Goal: Task Accomplishment & Management: Use online tool/utility

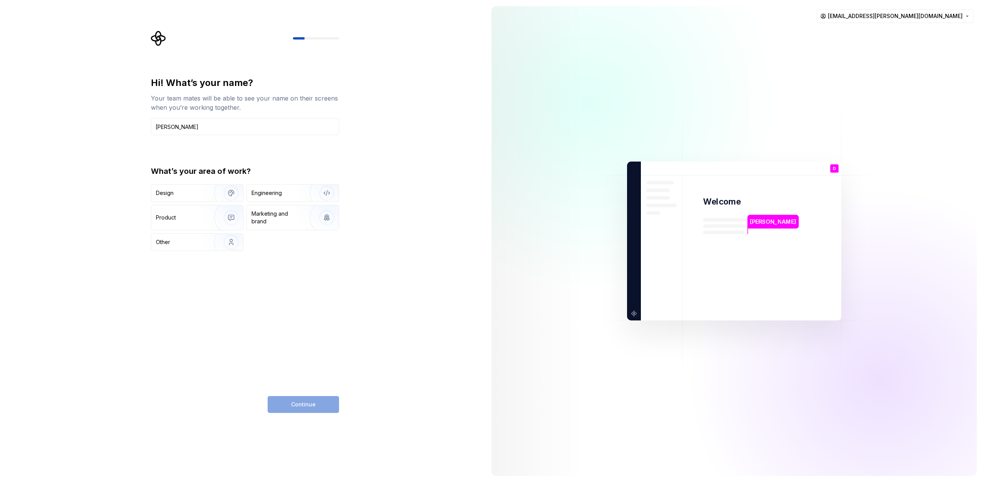
type input "[PERSON_NAME]"
click at [250, 276] on div "Hi! What’s your name? Your team mates will be able to see your name on their sc…" at bounding box center [245, 245] width 188 height 336
click at [283, 190] on div "Engineering" at bounding box center [281, 193] width 61 height 8
click at [322, 406] on button "Continue" at bounding box center [303, 404] width 71 height 17
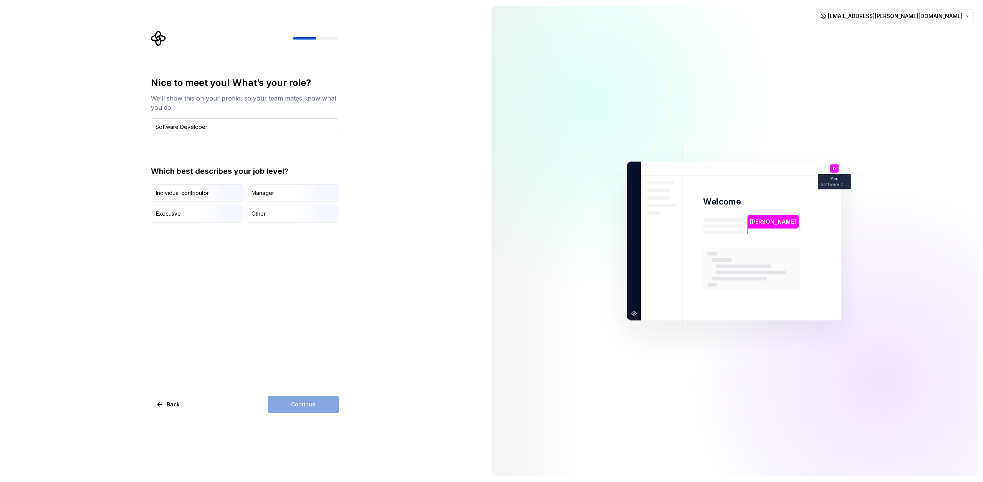
click at [193, 129] on input "Software Developer" at bounding box center [245, 126] width 188 height 17
type input "T"
type input "Lead Developer"
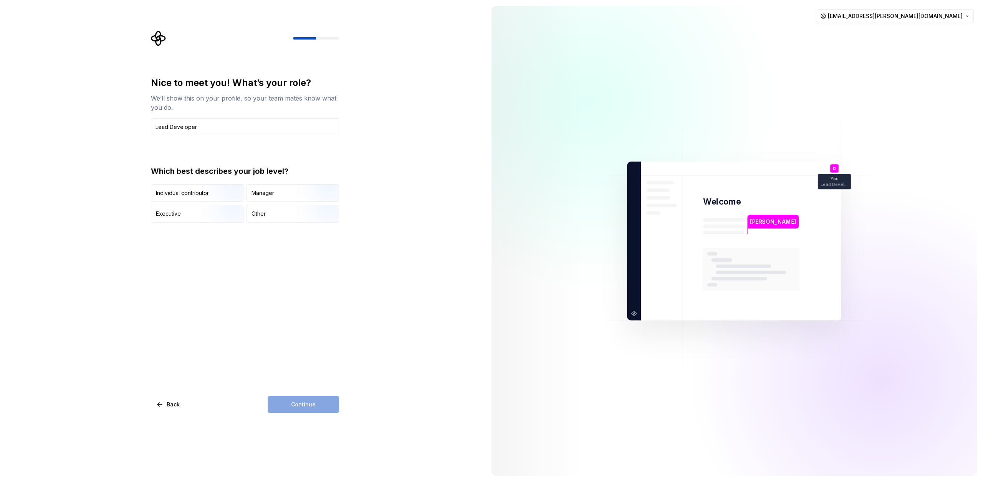
click at [264, 280] on div "Nice to meet you! What’s your role? We’ll show this on your profile, so your te…" at bounding box center [245, 245] width 188 height 336
click at [267, 195] on div "Manager" at bounding box center [262, 193] width 23 height 8
click at [307, 402] on span "Continue" at bounding box center [303, 405] width 25 height 8
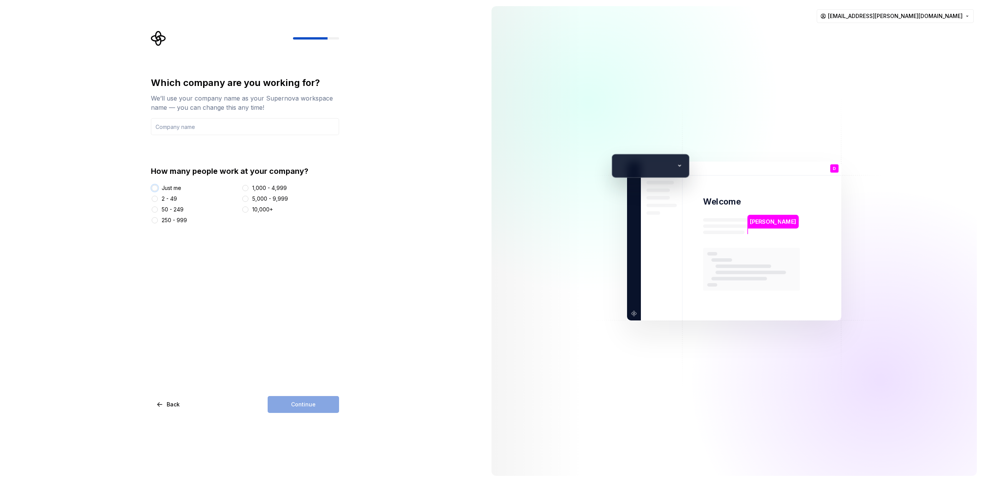
click at [154, 188] on button "Just me" at bounding box center [155, 188] width 6 height 6
click at [214, 125] on input "text" at bounding box center [245, 126] width 188 height 17
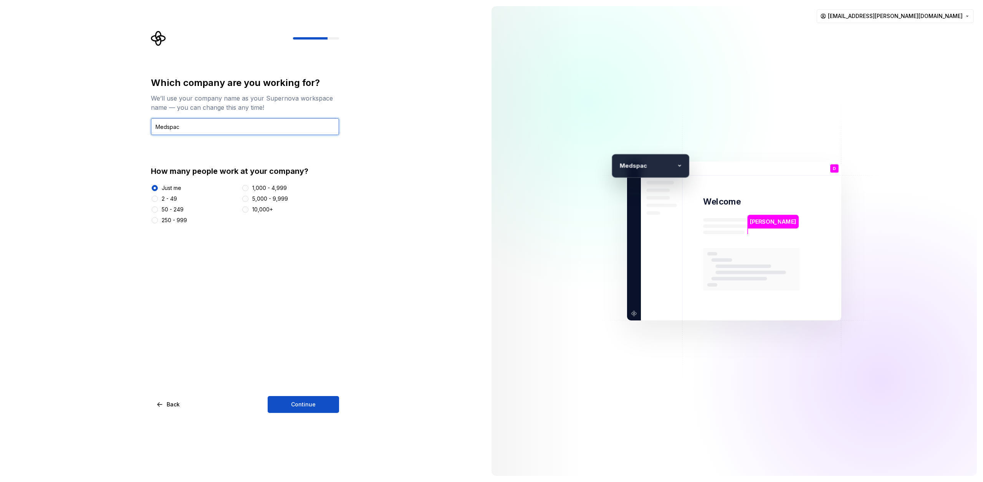
type input "Medspac"
click at [410, 167] on div "Which company are you working for? We’ll use your company name as your Supernov…" at bounding box center [242, 241] width 485 height 482
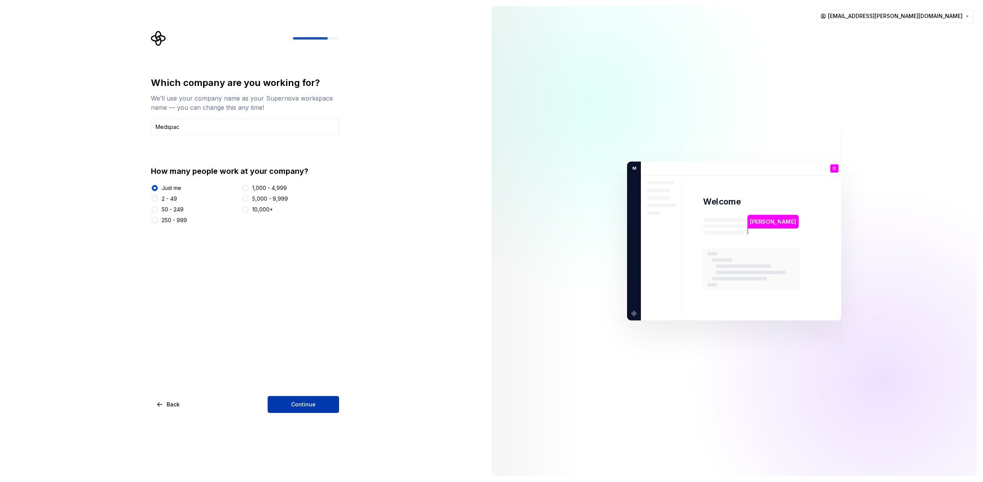
click at [318, 404] on button "Continue" at bounding box center [303, 404] width 71 height 17
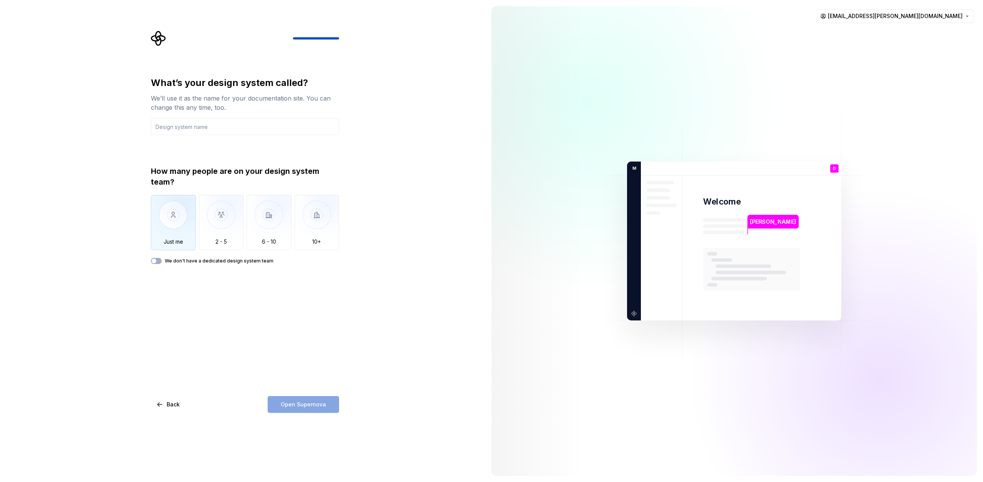
click at [173, 208] on img "button" at bounding box center [173, 220] width 45 height 51
click at [151, 262] on icon "button" at bounding box center [154, 261] width 6 height 5
click at [188, 125] on input "text" at bounding box center [245, 126] width 188 height 17
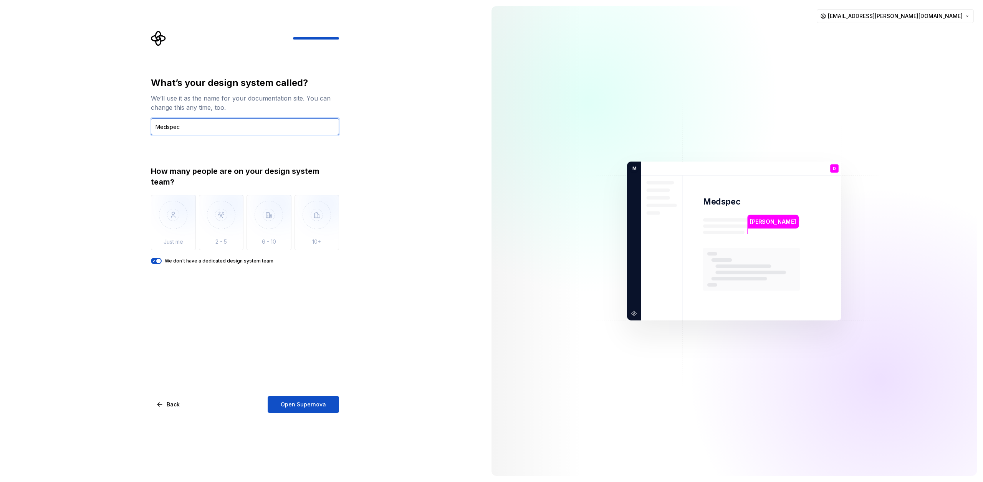
type input "Medspec"
click at [387, 260] on div "What’s your design system called? We’ll use it as the name for your documentati…" at bounding box center [242, 241] width 485 height 482
click at [321, 403] on span "Open Supernova" at bounding box center [303, 405] width 45 height 8
click at [918, 11] on html "What’s your design system called? We’ll use it as the name for your documentati…" at bounding box center [491, 241] width 983 height 482
click at [843, 21] on html "What’s your design system called? We’ll use it as the name for your documentati…" at bounding box center [491, 241] width 983 height 482
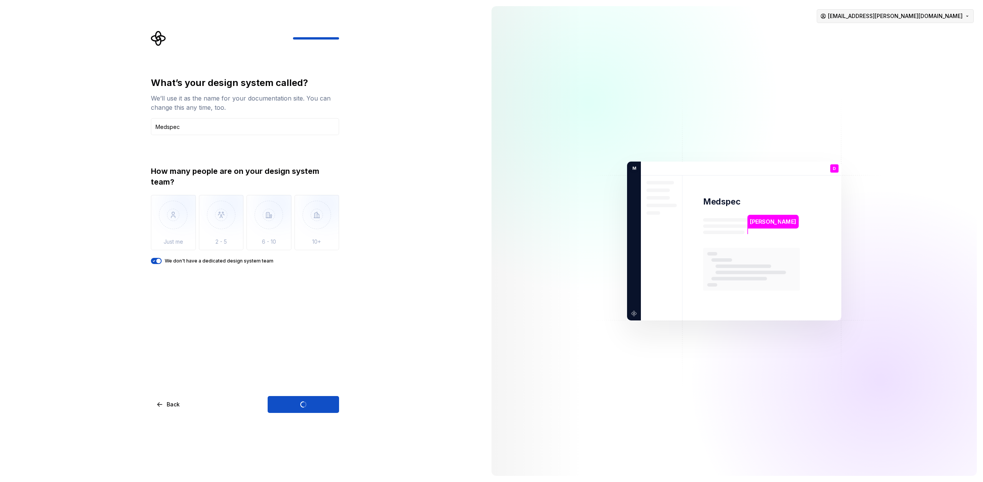
click at [912, 14] on html "What’s your design system called? We’ll use it as the name for your documentati…" at bounding box center [491, 241] width 983 height 482
click at [841, 20] on html "What’s your design system called? We’ll use it as the name for your documentati…" at bounding box center [491, 241] width 983 height 482
click at [904, 13] on html "What’s your design system called? We’ll use it as the name for your documentati…" at bounding box center [491, 241] width 983 height 482
click at [817, 21] on html "What’s your design system called? We’ll use it as the name for your documentati…" at bounding box center [491, 241] width 983 height 482
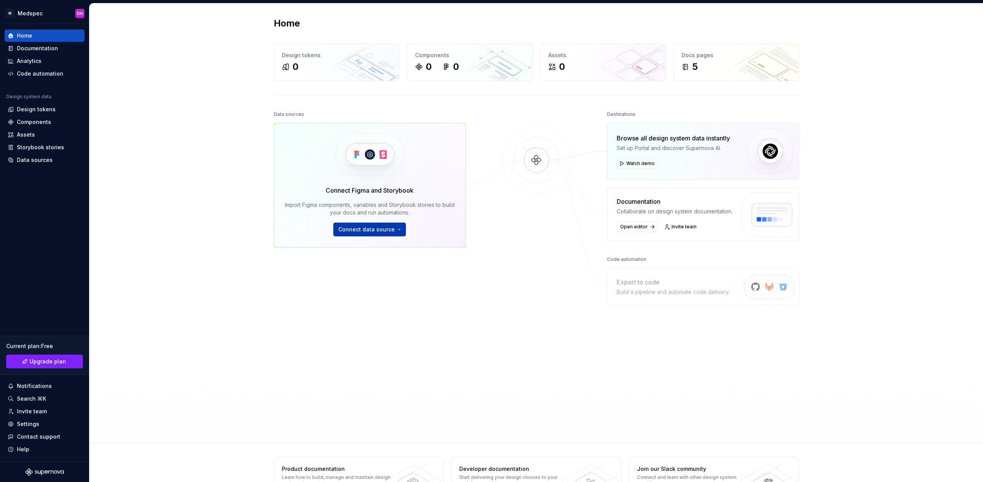
click at [393, 230] on button "Connect data source" at bounding box center [369, 230] width 73 height 14
click at [413, 299] on p "Import variables as design tokens." at bounding box center [386, 300] width 79 height 6
click at [39, 46] on div "Documentation" at bounding box center [37, 49] width 41 height 8
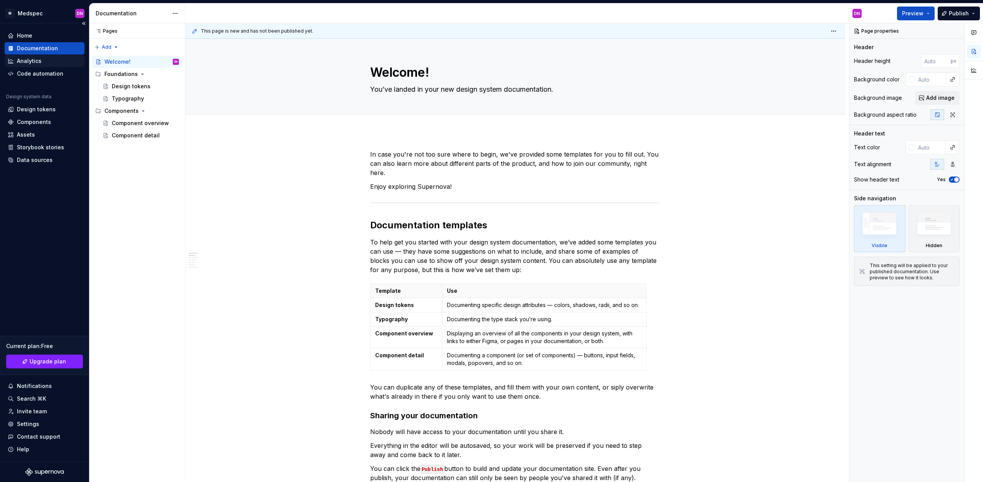
click at [46, 62] on div "Analytics" at bounding box center [45, 61] width 74 height 8
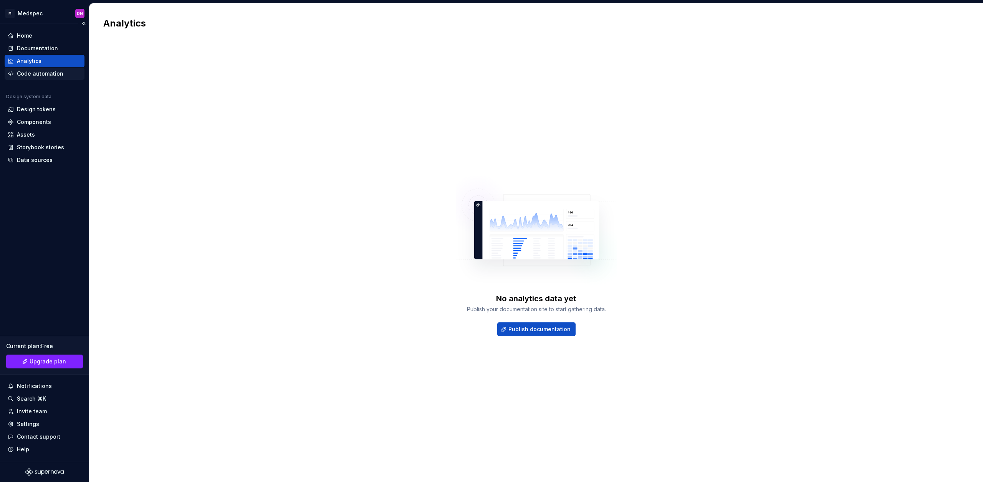
click at [49, 72] on div "Code automation" at bounding box center [40, 74] width 46 height 8
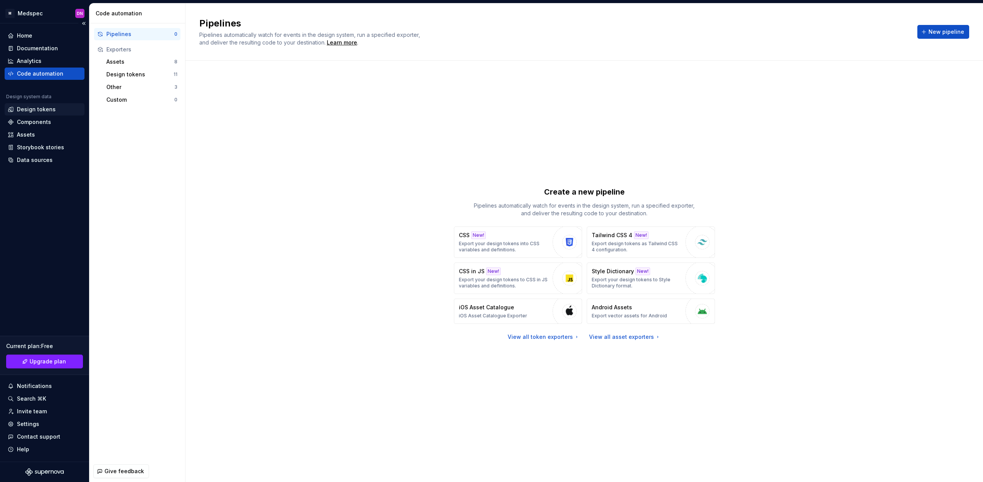
click at [46, 111] on div "Design tokens" at bounding box center [36, 110] width 39 height 8
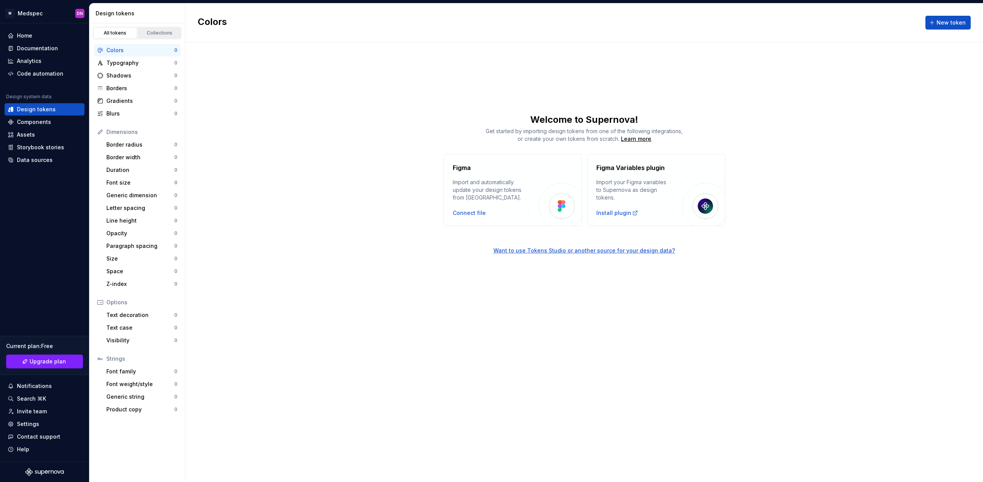
click at [158, 38] on link "Collections" at bounding box center [160, 33] width 44 height 12
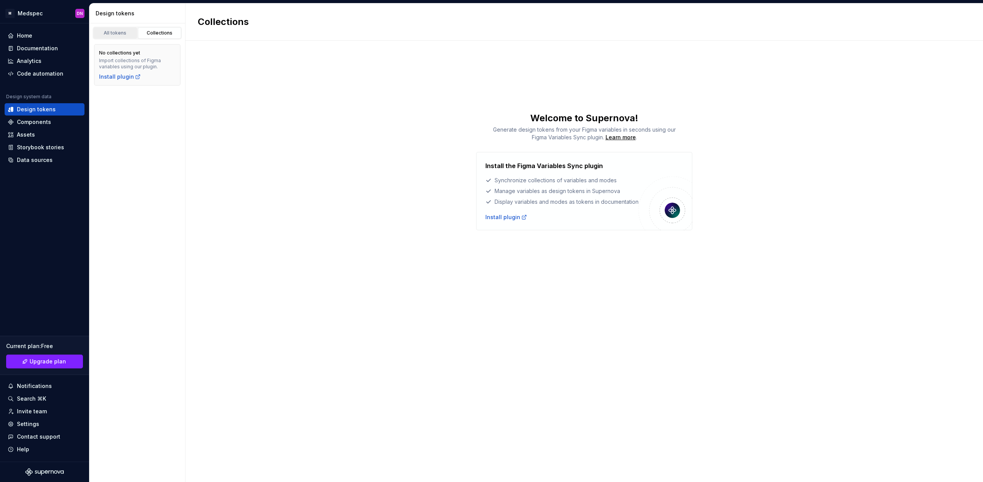
click at [122, 35] on div "All tokens" at bounding box center [115, 33] width 38 height 6
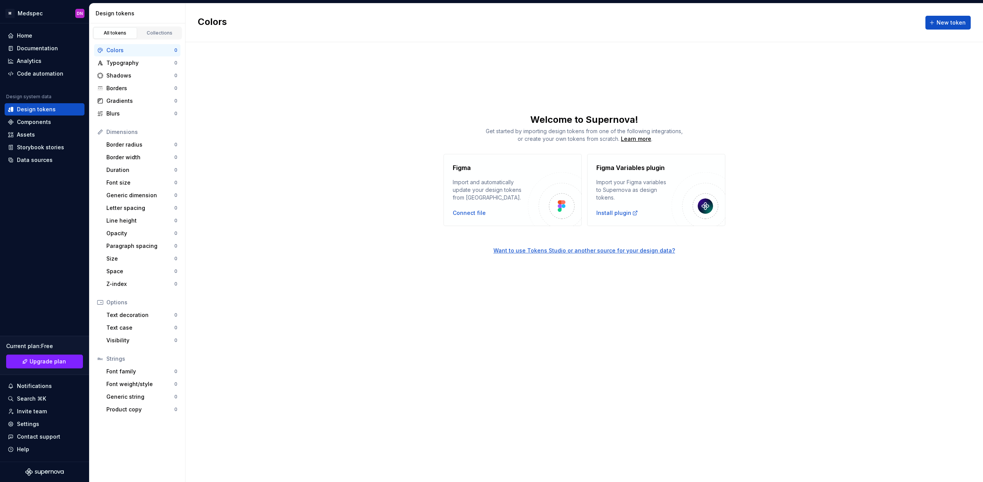
click at [159, 51] on div "Colors" at bounding box center [140, 50] width 68 height 8
click at [948, 23] on span "New token" at bounding box center [950, 23] width 29 height 8
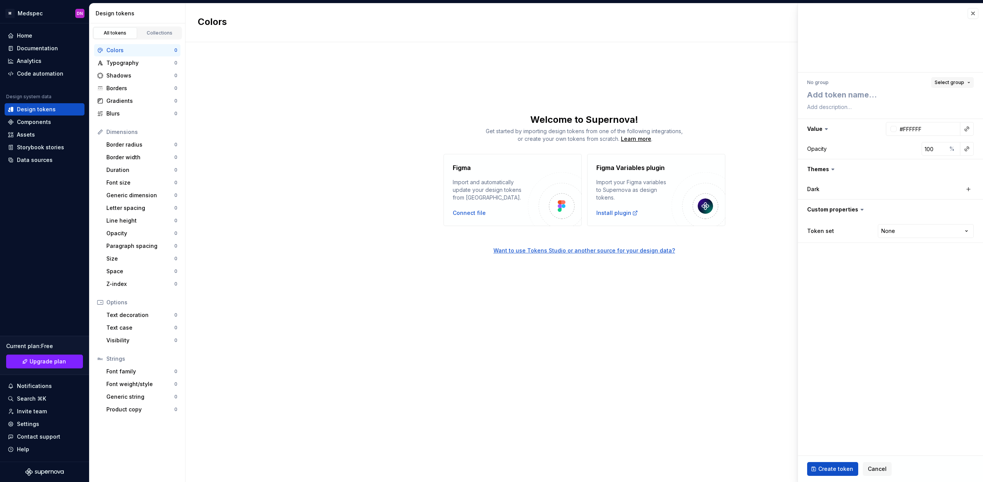
click at [952, 84] on span "Select group" at bounding box center [949, 82] width 30 height 6
click at [837, 167] on button "button" at bounding box center [890, 169] width 185 height 20
click at [836, 168] on button "button" at bounding box center [890, 169] width 185 height 20
click at [850, 97] on textarea at bounding box center [888, 95] width 167 height 14
type textarea "*"
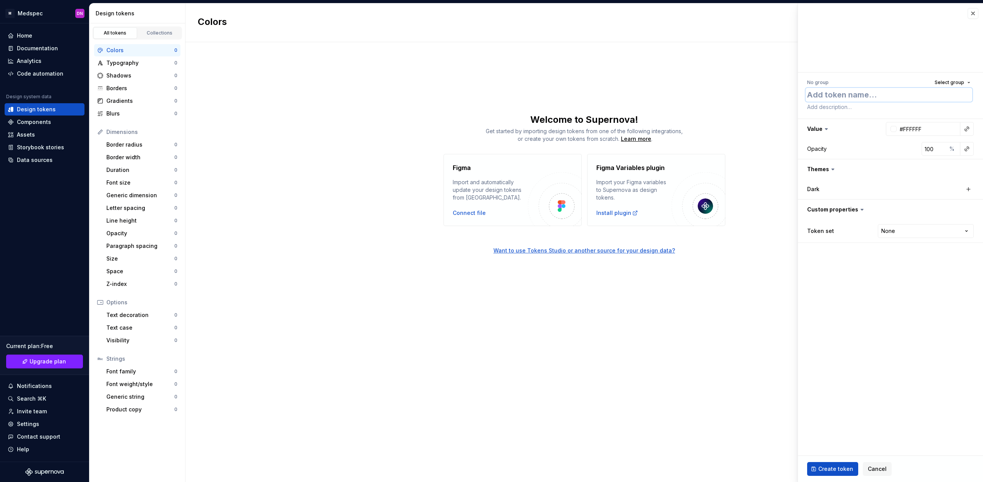
type textarea "P"
type textarea "*"
type textarea "Pr"
type textarea "*"
type textarea "Pri"
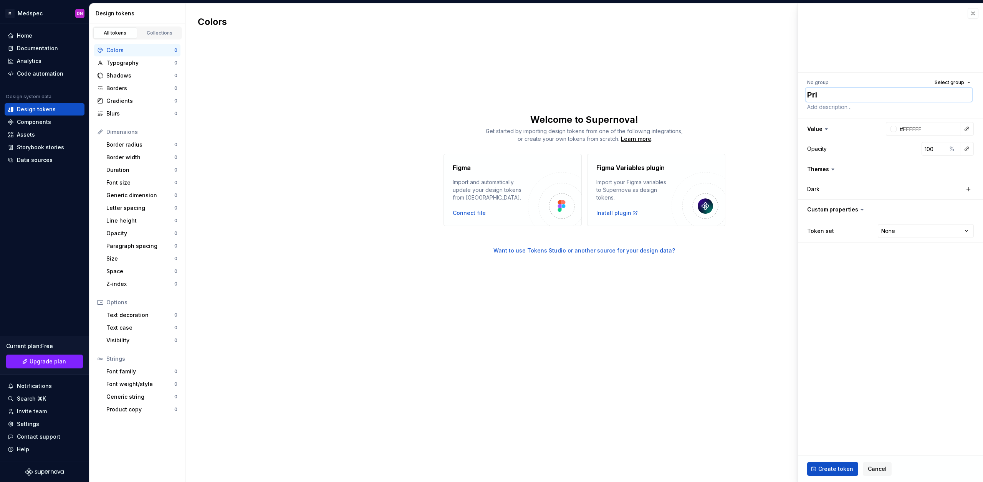
type textarea "*"
type textarea "Prima"
type textarea "*"
type textarea "Primar"
type textarea "*"
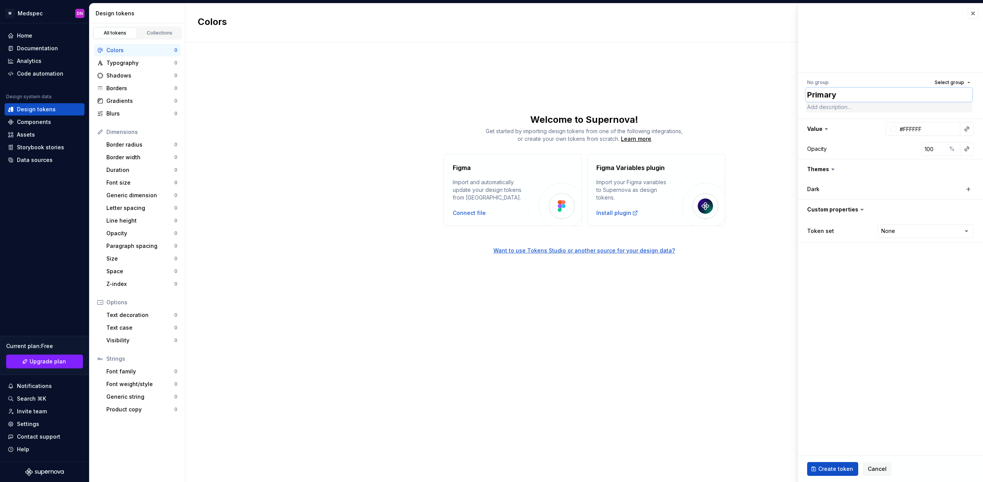
type textarea "Primary"
click at [868, 109] on textarea at bounding box center [888, 107] width 167 height 11
click at [881, 286] on fieldset "No group Select group Primary Value #FFFFFF Opacity 100 % Themes Dark Custom pr…" at bounding box center [890, 242] width 185 height 479
click at [825, 189] on div "Dark" at bounding box center [845, 189] width 77 height 8
click at [810, 190] on label "Dark" at bounding box center [813, 189] width 12 height 8
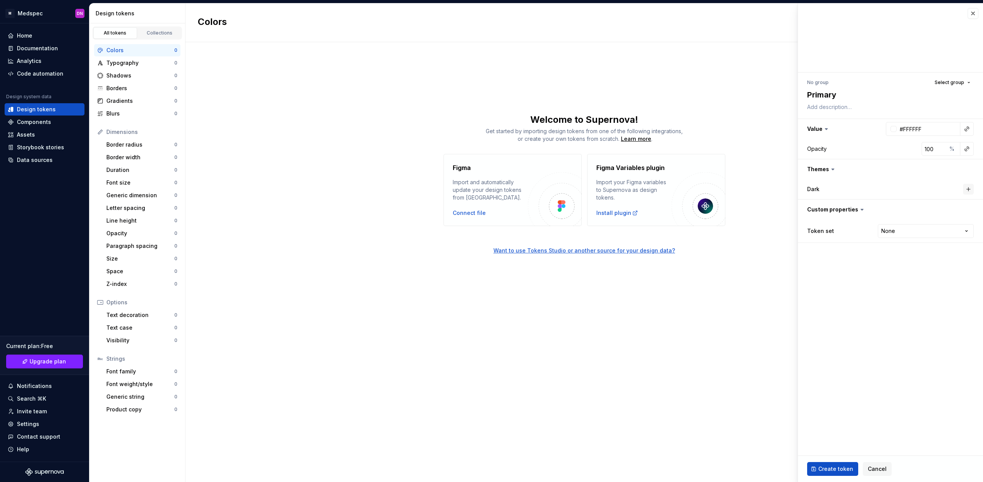
click at [970, 191] on button "button" at bounding box center [968, 189] width 11 height 11
click at [825, 171] on button "button" at bounding box center [890, 169] width 185 height 20
click at [827, 170] on button "button" at bounding box center [890, 169] width 185 height 20
click at [812, 189] on label "Dark" at bounding box center [813, 189] width 12 height 8
click at [953, 188] on icon "button" at bounding box center [953, 189] width 8 height 8
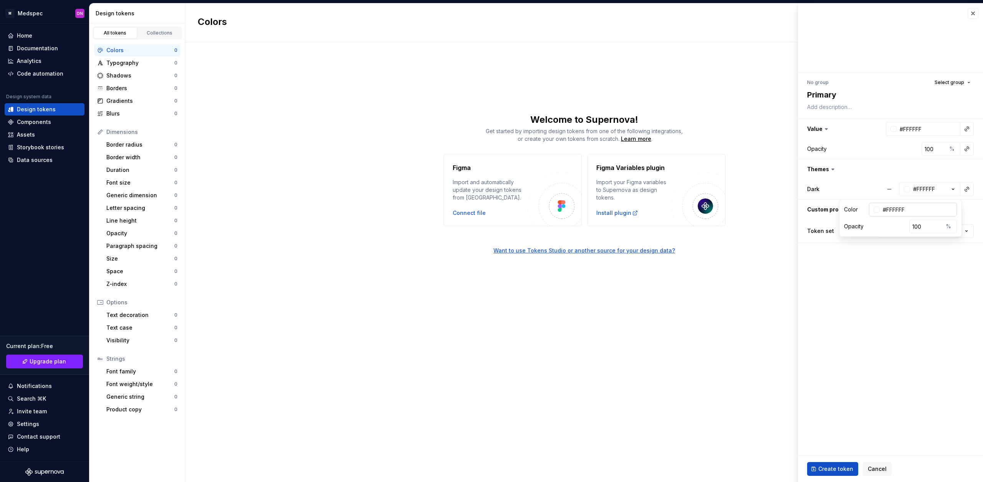
type textarea "*"
click at [880, 210] on div at bounding box center [876, 210] width 6 height 6
type input "#241C1C"
type input "*******"
type input "#271E1E"
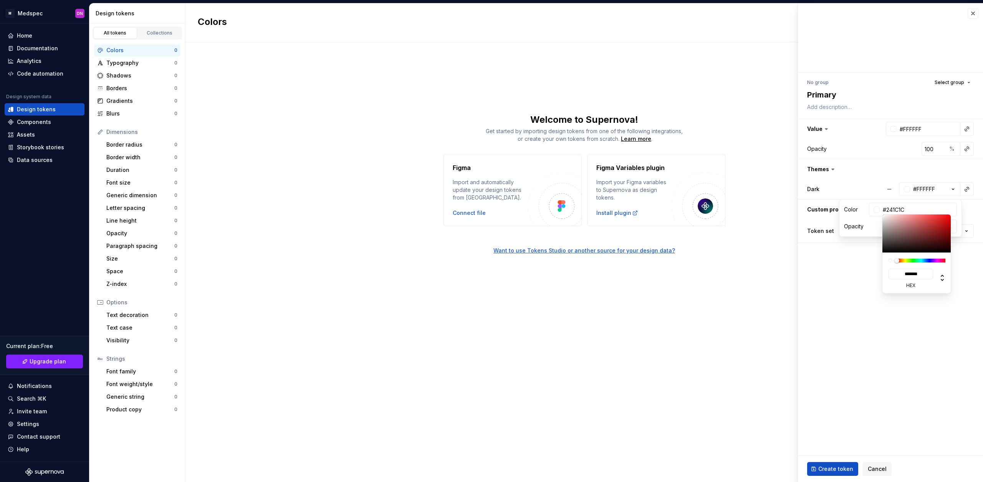
type input "*******"
type input "#292424"
type input "*******"
type input "#292525"
type input "*******"
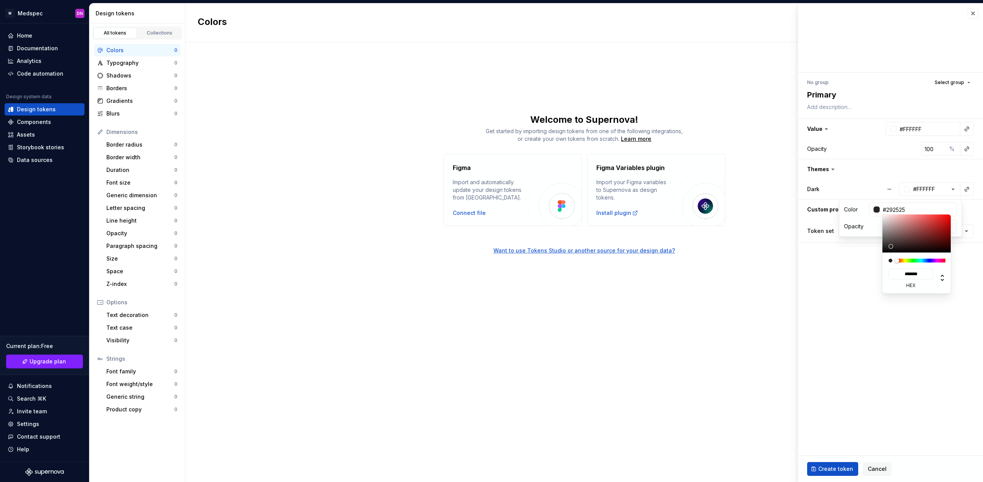
type input "#272323"
type input "*******"
type input "#242121"
type input "*******"
type input "#1F1C1C"
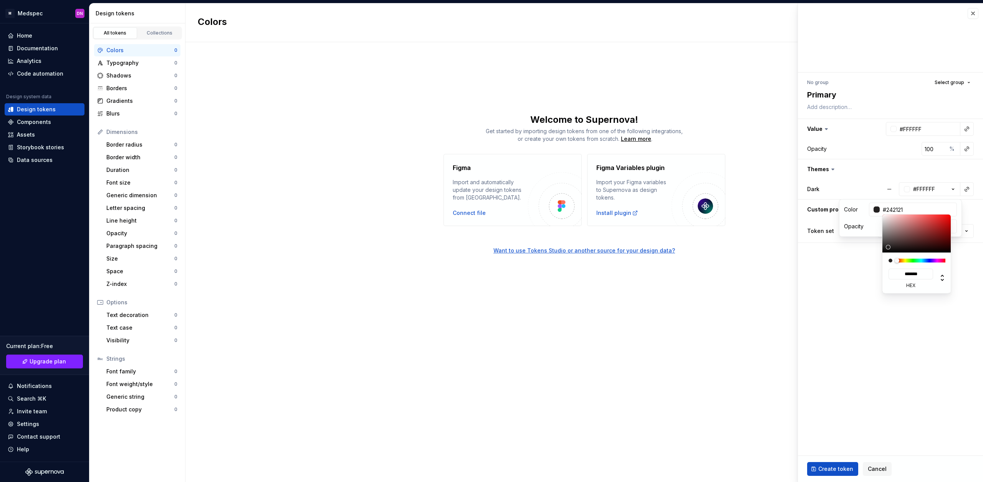
type input "*******"
type input "#1C1A1A"
type input "*******"
type input "#171515"
type input "*******"
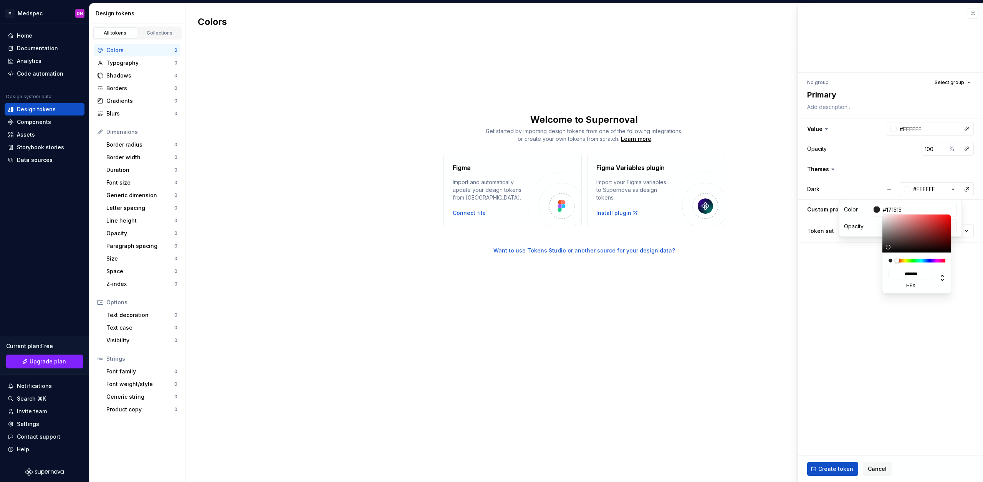
type input "#121111"
type input "*******"
type input "#0D0C0C"
type input "*******"
type input "#0A0A0A"
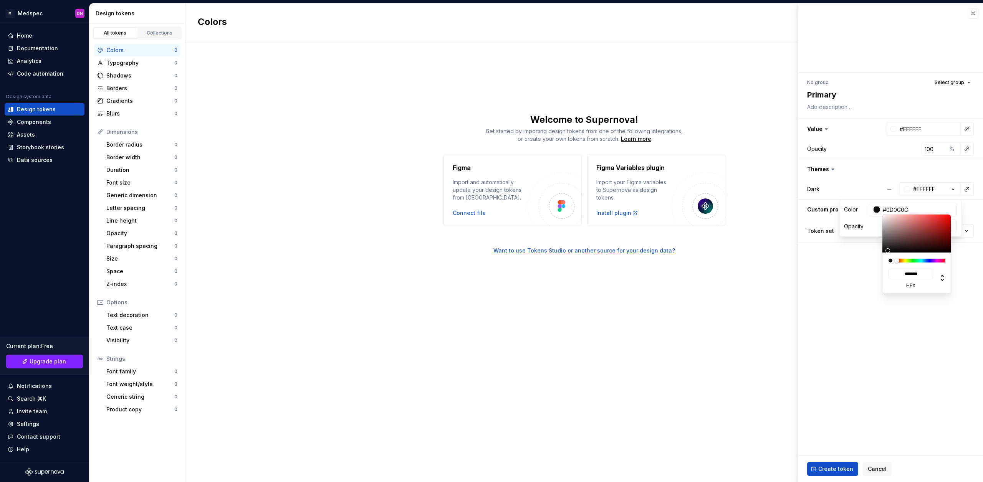
type input "*******"
type input "#080707"
type input "*******"
type input "#050505"
type input "*******"
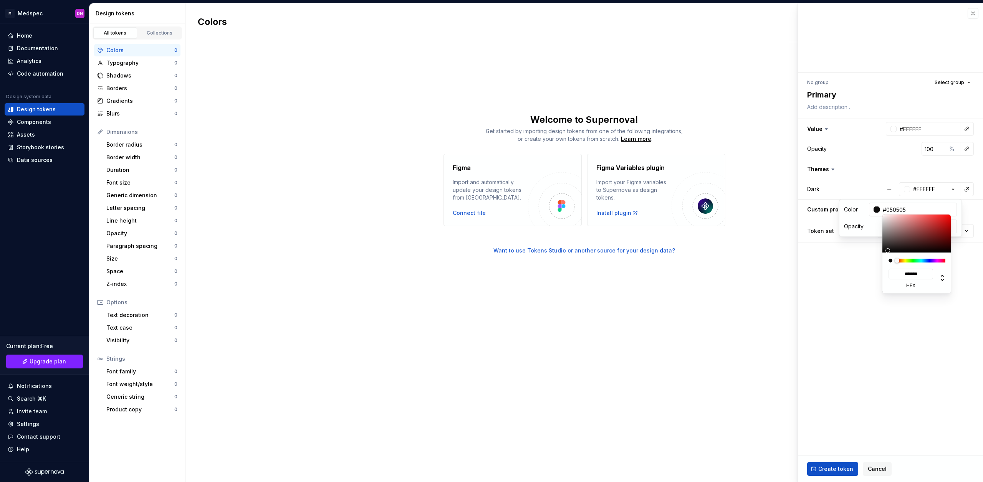
type input "#030202"
type input "*******"
type input "#000000"
type input "*******"
type textarea "*"
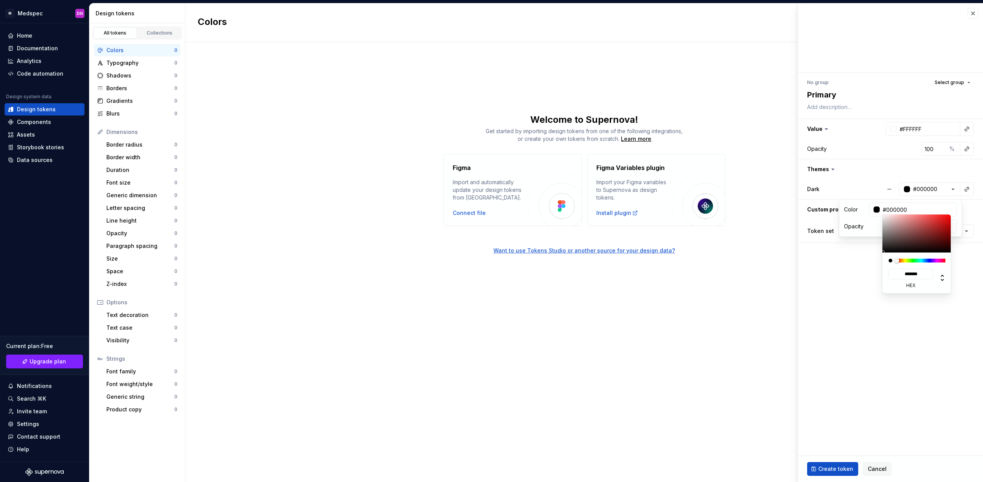
drag, startPoint x: 893, startPoint y: 246, endPoint x: 885, endPoint y: 253, distance: 10.0
click at [885, 253] on div "******* hex" at bounding box center [916, 254] width 69 height 79
click at [913, 287] on label "hex" at bounding box center [910, 286] width 45 height 6
click at [913, 279] on input "*******" at bounding box center [910, 274] width 45 height 11
click at [942, 278] on icon at bounding box center [941, 277] width 9 height 9
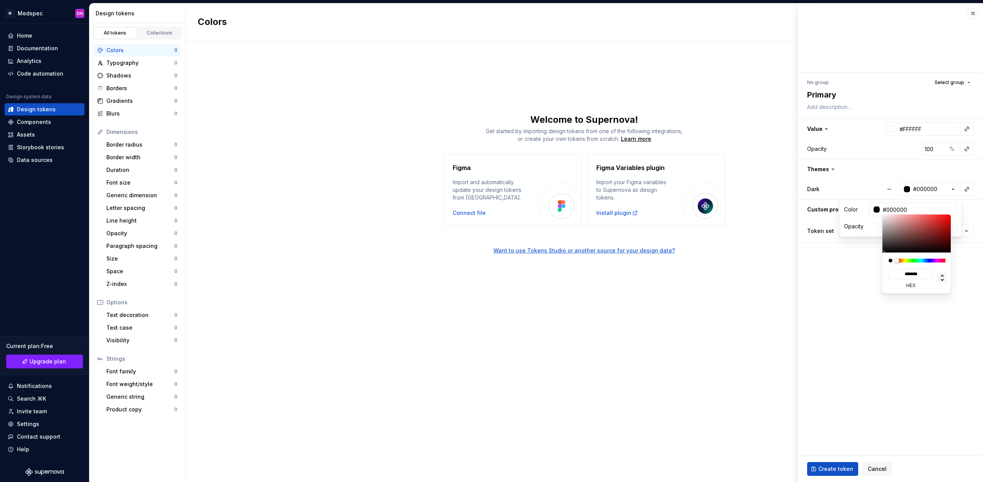
type input "*"
click at [942, 278] on icon at bounding box center [941, 277] width 9 height 9
type input "**"
click at [942, 278] on icon at bounding box center [941, 277] width 9 height 9
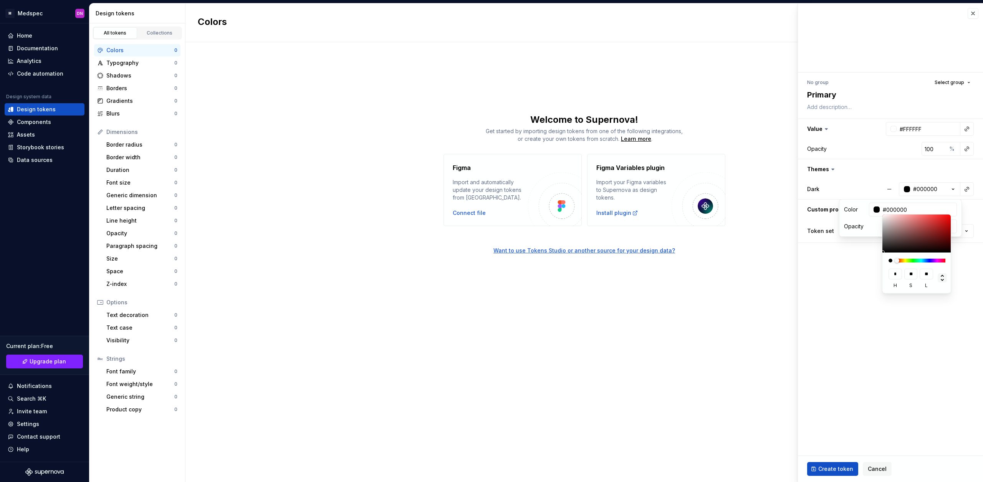
type input "*******"
click at [924, 327] on html "M Medspec DN Home Documentation Analytics Code automation Design system data De…" at bounding box center [491, 241] width 983 height 482
click at [838, 290] on html "M Medspec DN Home Documentation Analytics Code automation Design system data De…" at bounding box center [491, 241] width 983 height 482
click at [859, 256] on fieldset "No group Select group Primary Value #FFFFFF Opacity 100 % Themes Dark #000000 C…" at bounding box center [890, 242] width 185 height 479
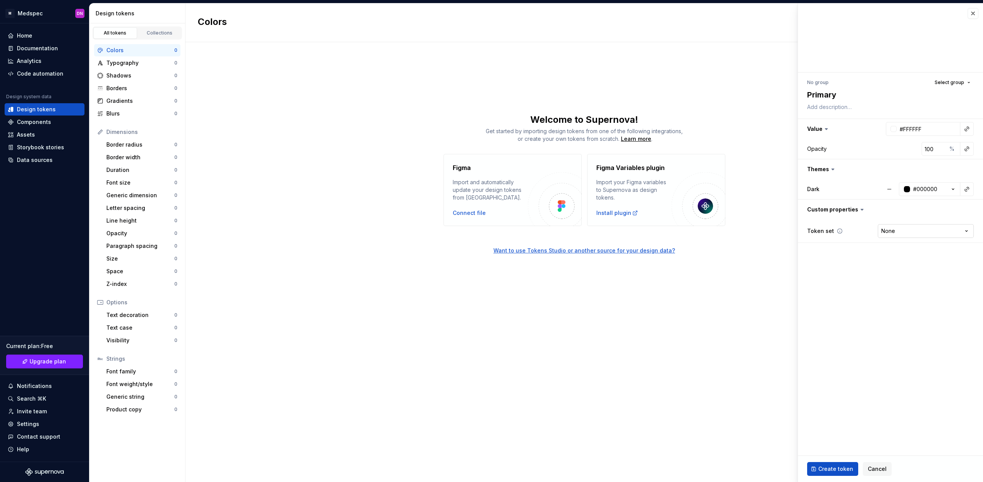
click at [918, 229] on html "M Medspec DN Home Documentation Analytics Code automation Design system data De…" at bounding box center [491, 241] width 983 height 482
select select "**********"
click at [831, 468] on span "Create token" at bounding box center [835, 469] width 35 height 8
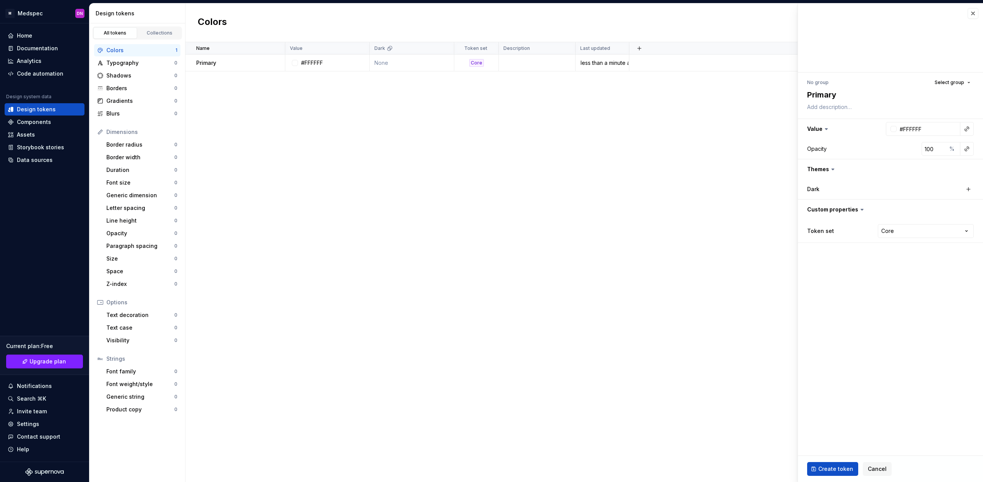
type textarea "*"
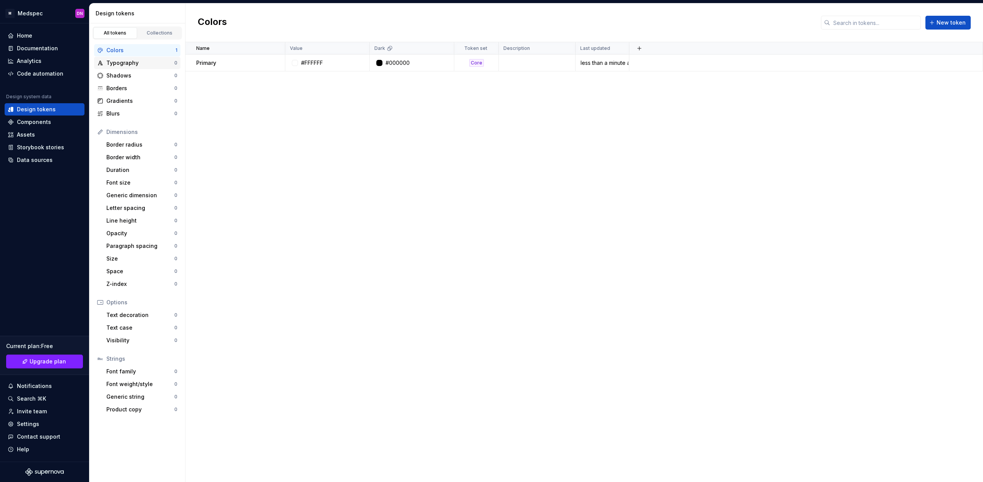
click at [139, 57] on div "Typography 0" at bounding box center [137, 63] width 86 height 12
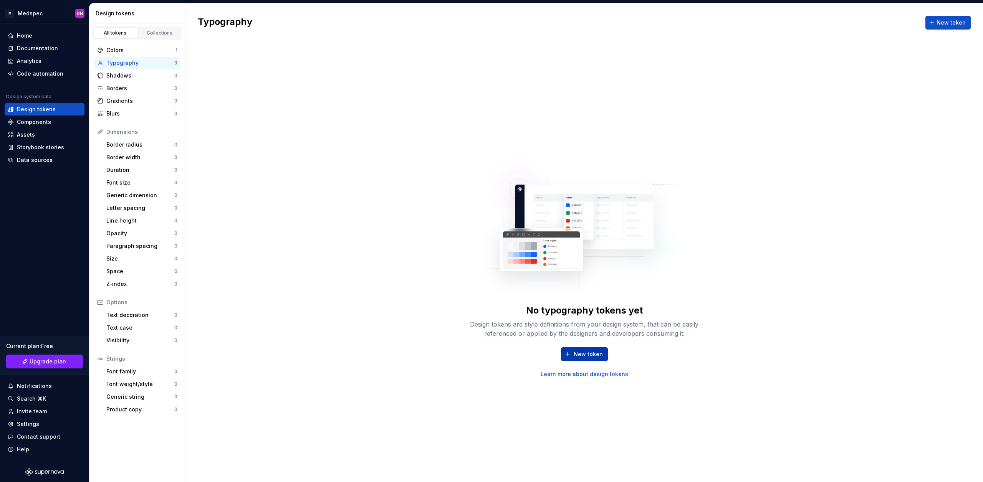
click at [590, 357] on span "New token" at bounding box center [588, 355] width 29 height 8
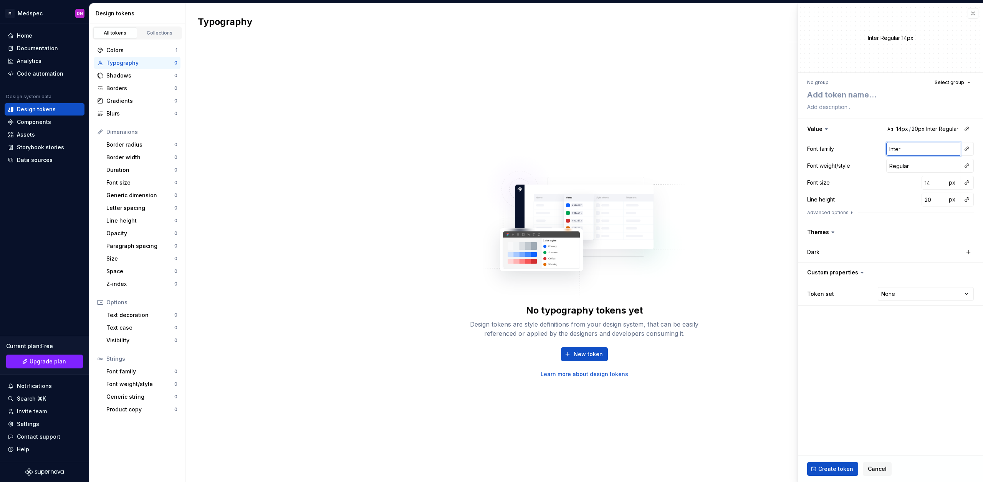
click at [941, 149] on input "Inter" at bounding box center [923, 149] width 74 height 14
click at [967, 149] on button "button" at bounding box center [966, 149] width 11 height 11
click at [951, 149] on html "M Medspec DN Home Documentation Analytics Code automation Design system data De…" at bounding box center [491, 241] width 983 height 482
click at [904, 154] on input "Inter" at bounding box center [923, 149] width 74 height 14
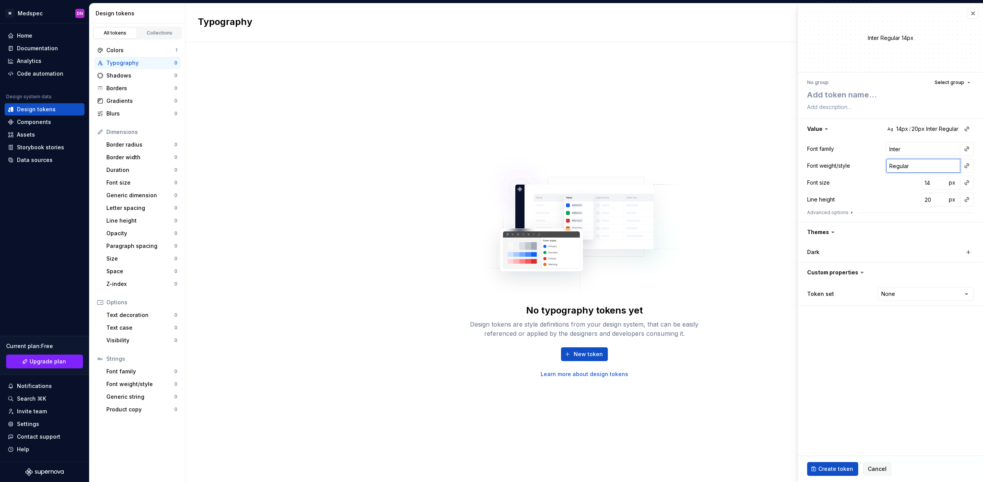
click at [917, 162] on input "Regular" at bounding box center [923, 166] width 74 height 14
click at [967, 167] on button "button" at bounding box center [966, 165] width 11 height 11
click at [967, 152] on html "M Medspec DN Home Documentation Analytics Code automation Design system data De…" at bounding box center [491, 241] width 983 height 482
click at [937, 150] on input "Inter" at bounding box center [923, 149] width 74 height 14
drag, startPoint x: 903, startPoint y: 150, endPoint x: 865, endPoint y: 149, distance: 38.8
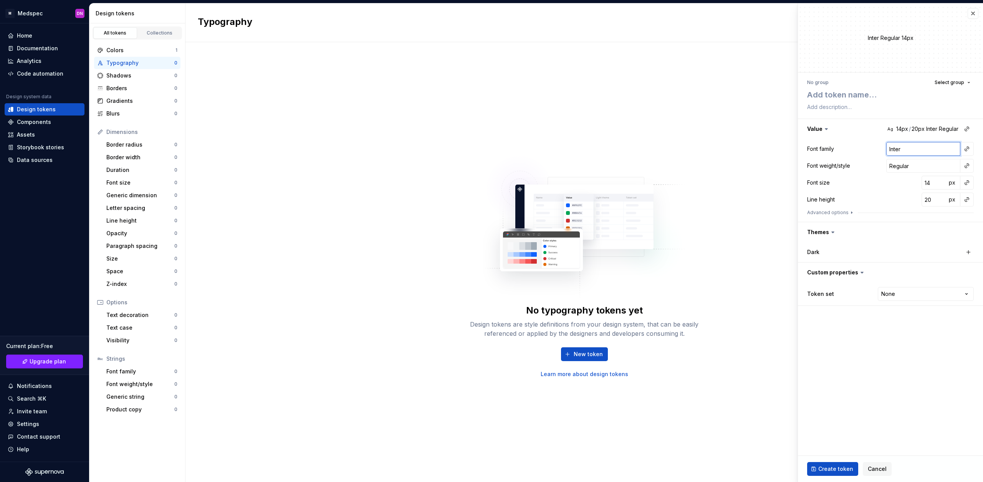
click at [865, 149] on div "Font family Inter" at bounding box center [890, 149] width 167 height 14
type textarea "*"
type input "S"
type textarea "*"
type input "Inter"
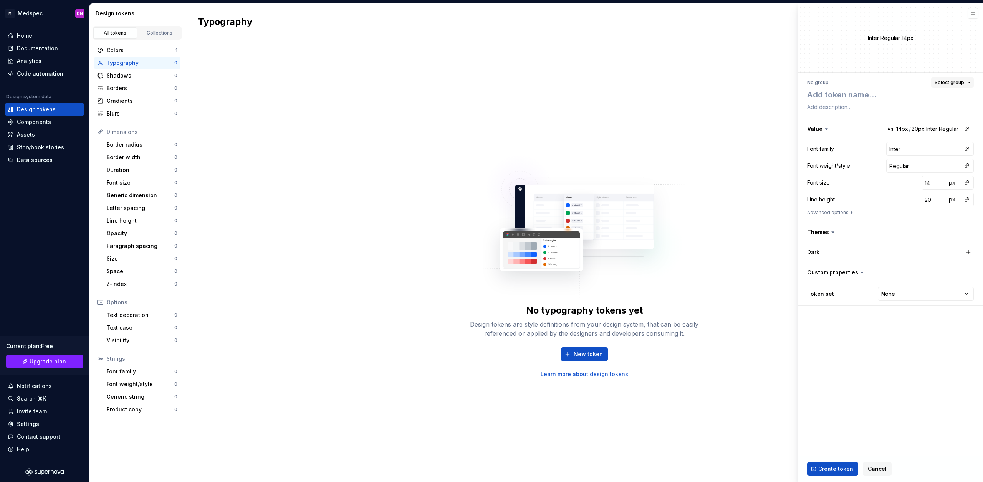
click at [957, 85] on span "Select group" at bounding box center [949, 82] width 30 height 6
click at [895, 78] on div "No group Select group" at bounding box center [890, 82] width 167 height 11
click at [874, 30] on div "Inter Regular 14px" at bounding box center [890, 37] width 185 height 69
click at [873, 36] on div "Inter Regular 14px" at bounding box center [890, 38] width 185 height 8
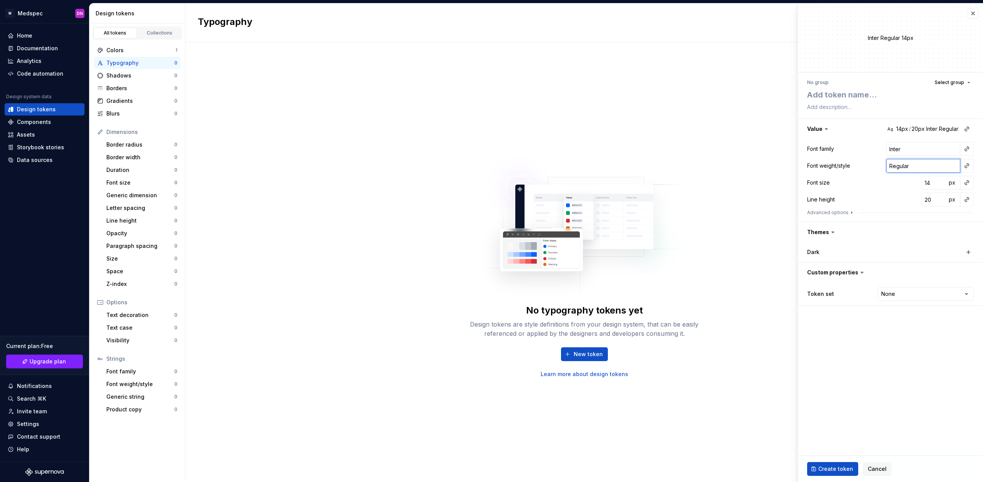
click at [914, 164] on input "Regular" at bounding box center [923, 166] width 74 height 14
click at [896, 25] on div "Inter Regular 14px" at bounding box center [890, 37] width 185 height 69
drag, startPoint x: 914, startPoint y: 149, endPoint x: 880, endPoint y: 147, distance: 33.4
click at [880, 147] on div "Font family Inter" at bounding box center [890, 149] width 167 height 14
type textarea "*"
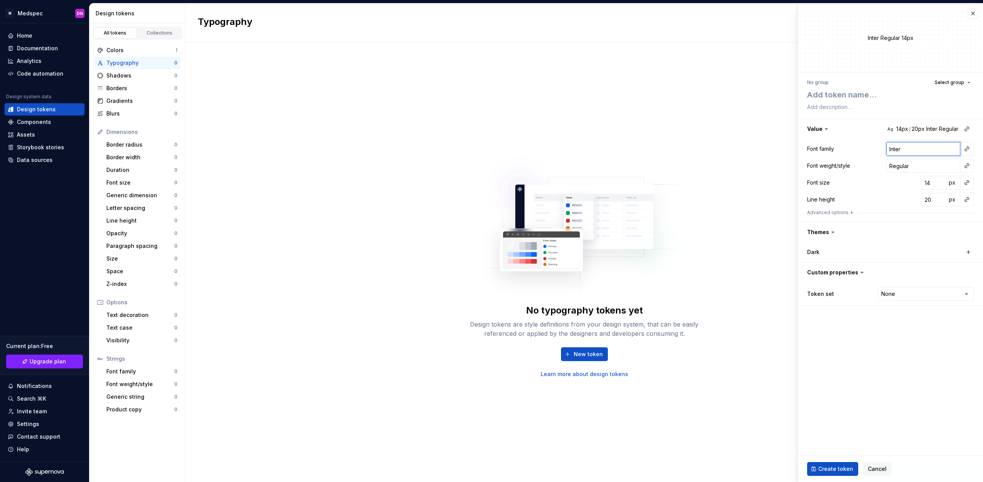
type input "M"
type textarea "*"
type input "Mo"
type textarea "*"
type input "Mon"
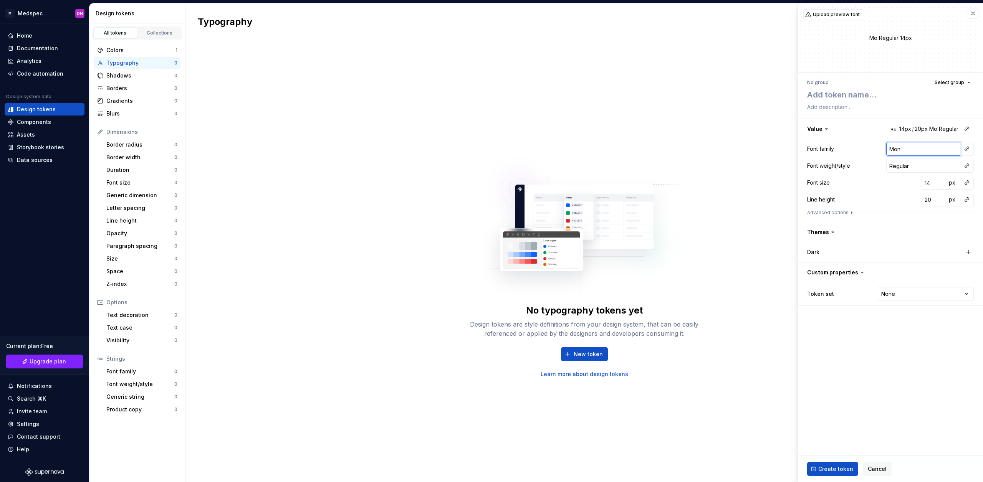
type textarea "*"
type input "[PERSON_NAME]"
type textarea "*"
type input "Monac"
type textarea "*"
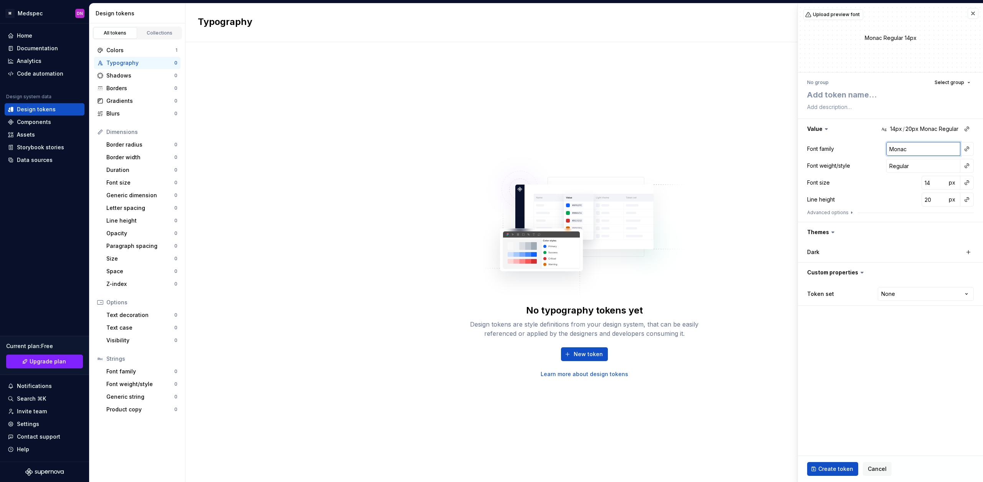
type input "[GEOGRAPHIC_DATA]"
type textarea "*"
type input "Monac"
type textarea "*"
type input "[PERSON_NAME]"
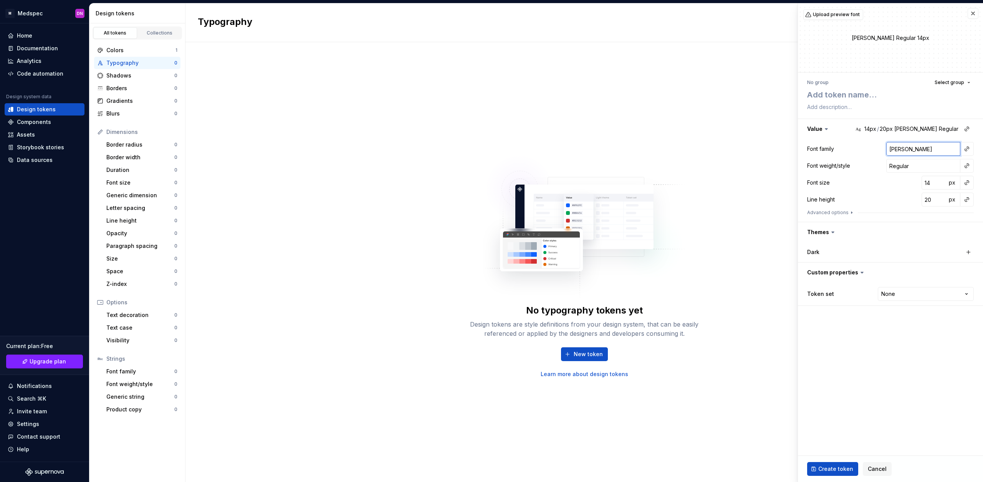
type textarea "*"
type input "Mon"
type textarea "*"
type input "Mo"
type textarea "*"
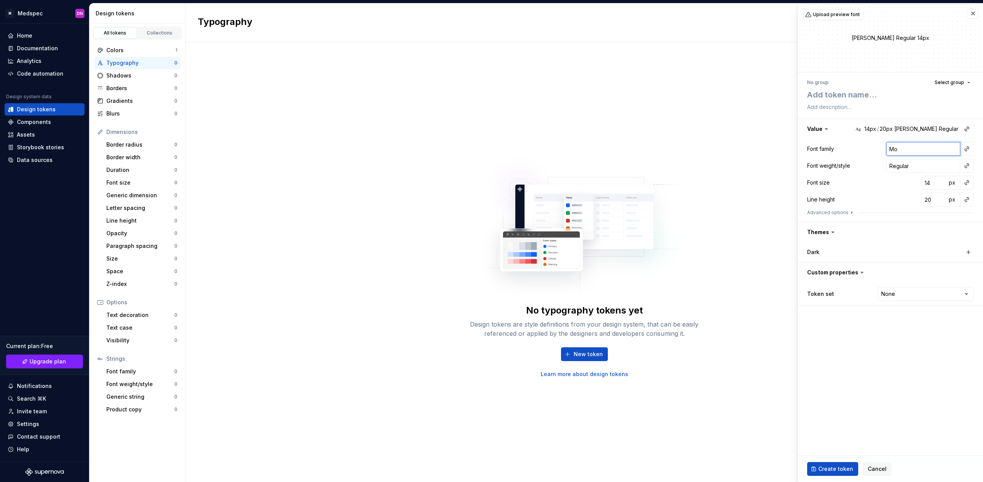
type input "M"
type textarea "*"
type input "G"
type textarea "*"
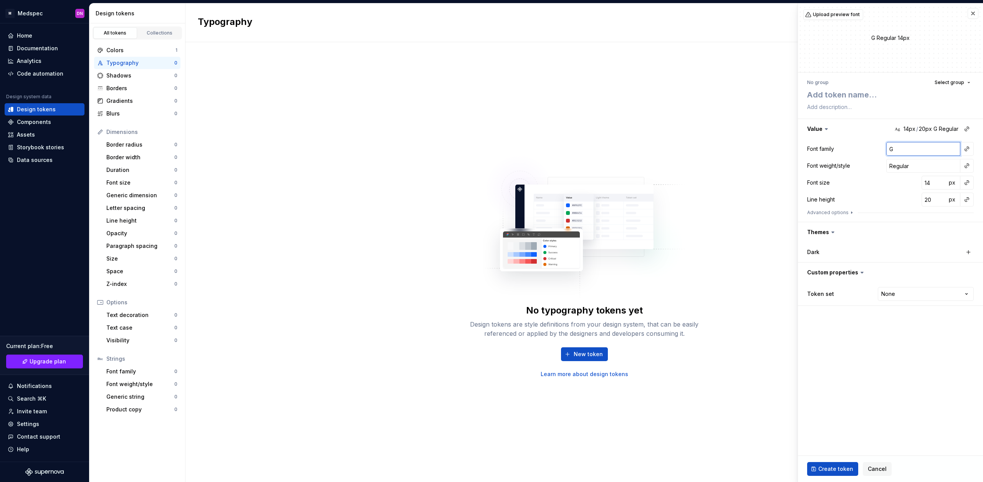
type input "Gr"
type textarea "*"
type input "Gra"
type textarea "*"
type input "Gr"
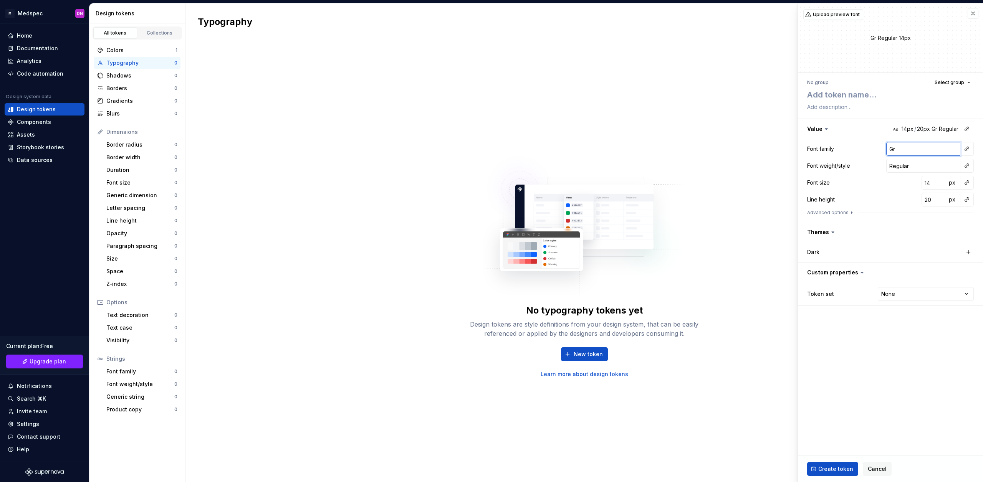
type textarea "*"
type input "G"
type textarea "*"
type input "Ga"
type textarea "*"
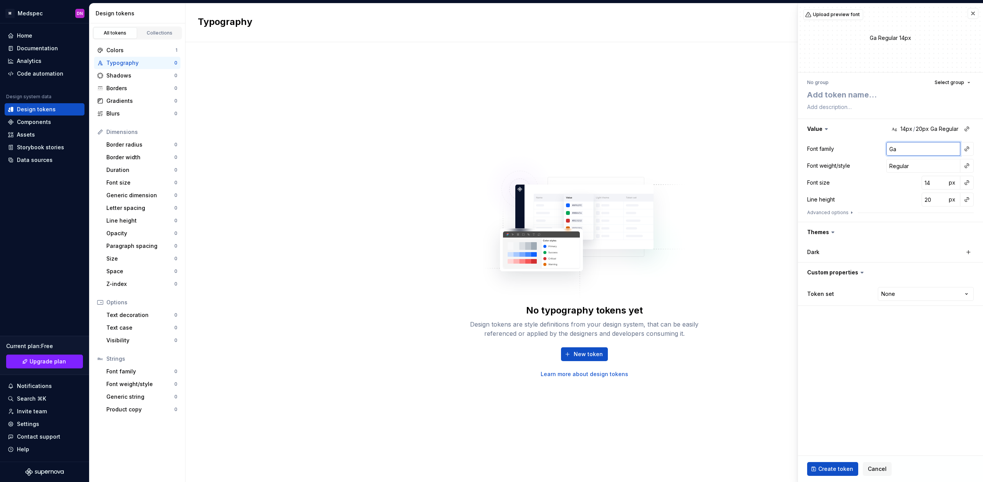
type input "Gar"
type textarea "*"
type input "Gara"
type textarea "*"
type input "Garam"
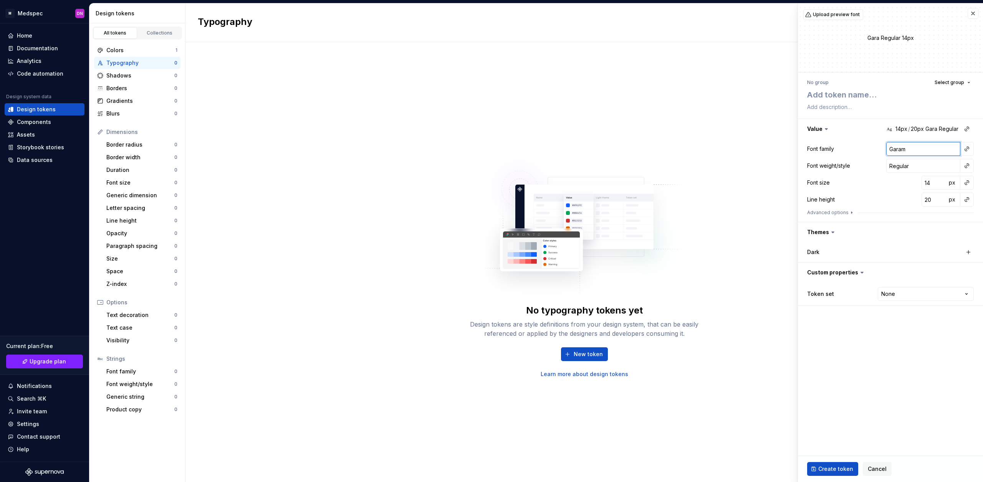
type textarea "*"
type input "Garamo"
type textarea "*"
type input "Garamon"
type textarea "*"
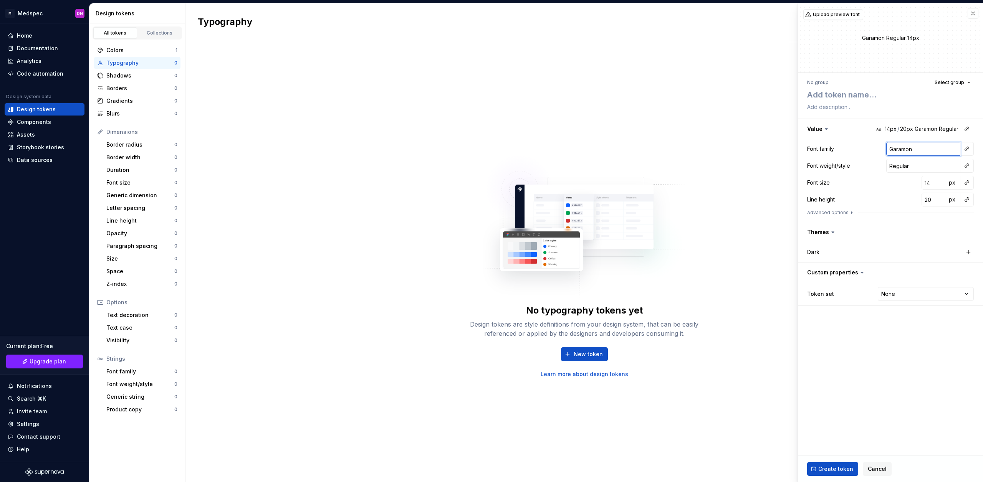
type input "Garamond"
type textarea "*"
type input "Garamon"
type textarea "*"
type input "Garamo"
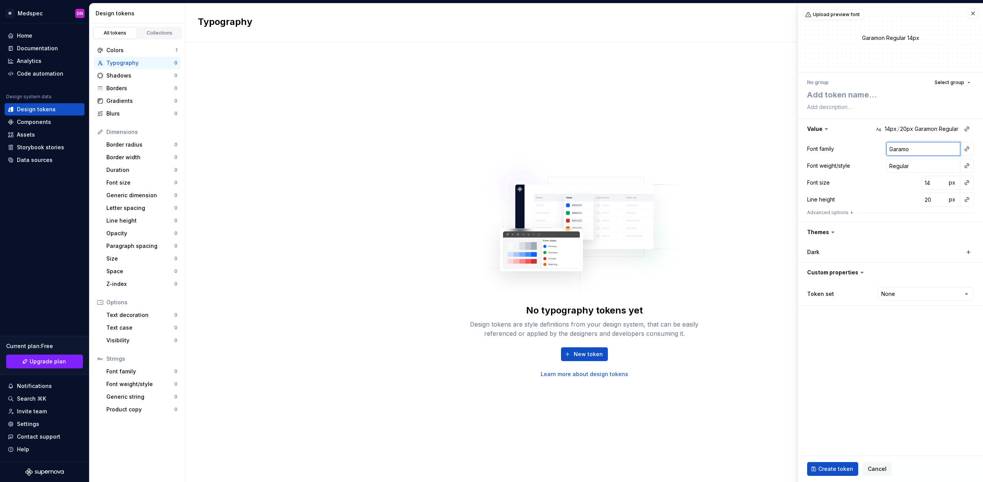
type textarea "*"
type input "Garam"
type textarea "*"
type input "Gara"
type textarea "*"
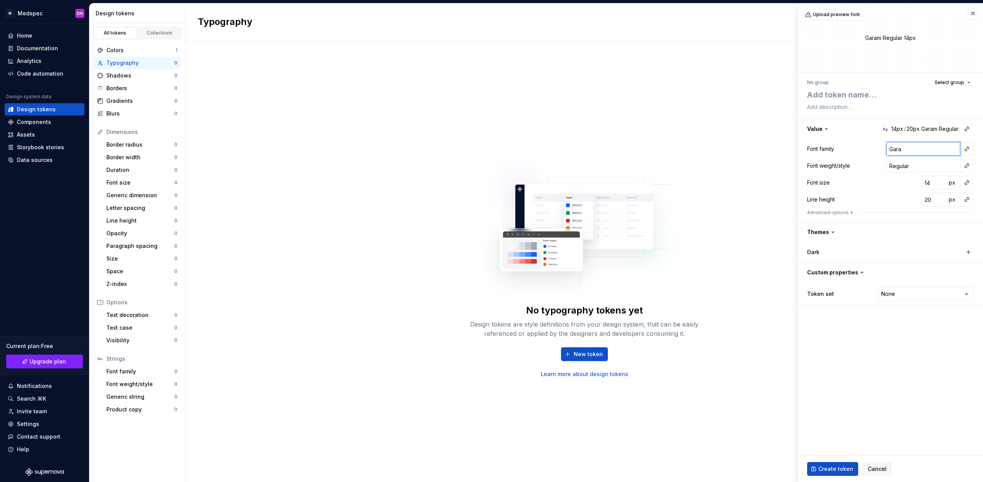
type input "Gar"
type textarea "*"
type input "Ga"
type textarea "*"
type input "G"
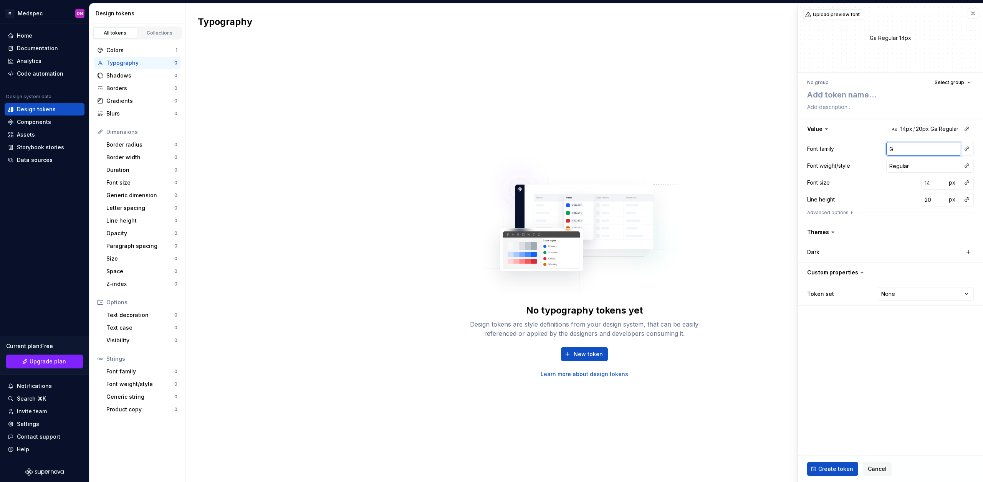
type textarea "*"
type input "O"
type textarea "*"
type input "Op"
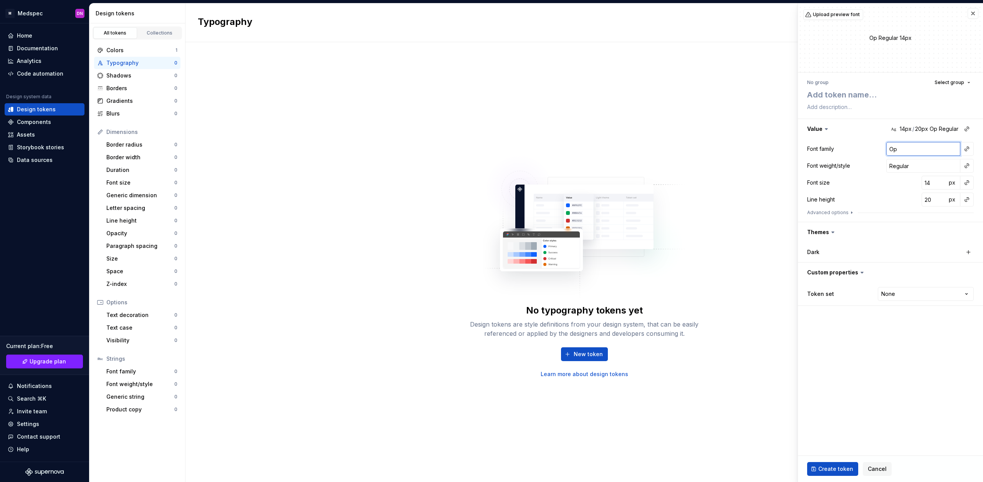
type textarea "*"
type input "Open"
type textarea "*"
type input "OpenS"
type textarea "*"
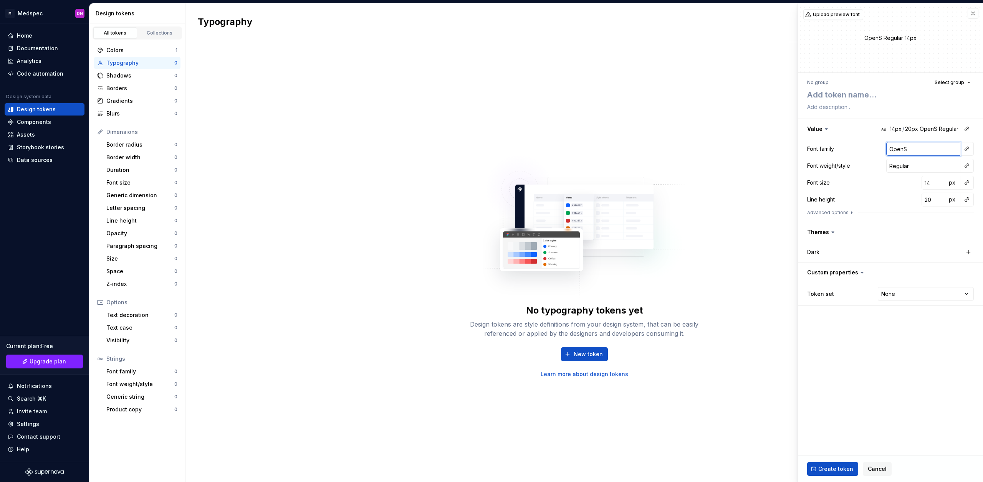
type input "OpenSa"
type textarea "*"
type input "OpenSan"
type textarea "*"
type input "OpenSans"
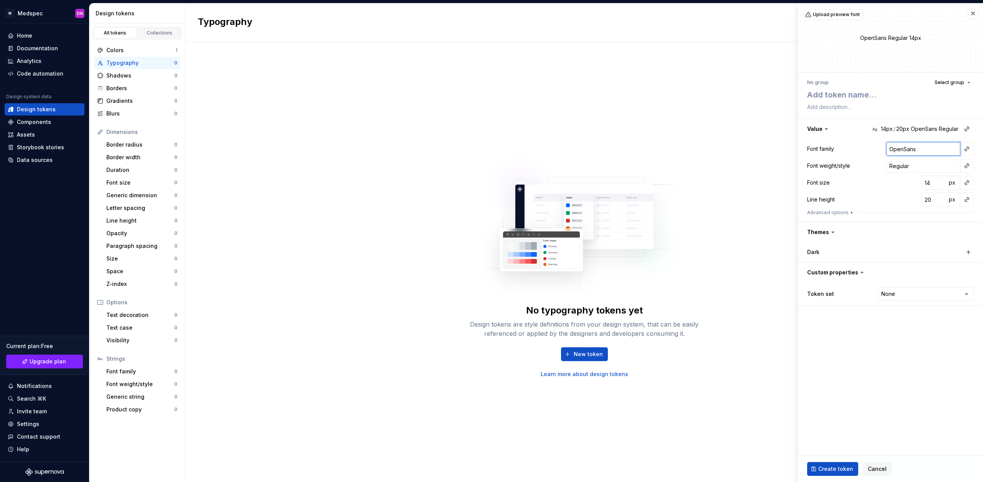
click at [903, 149] on input "OpenSans" at bounding box center [923, 149] width 74 height 14
type textarea "*"
type input "Open Sans"
click at [931, 383] on fieldset "Open Sans Regular 14px No group Select group Value Ag 14px / 20px Open Sans Reg…" at bounding box center [890, 242] width 185 height 479
click at [922, 167] on input "Regular" at bounding box center [923, 166] width 74 height 14
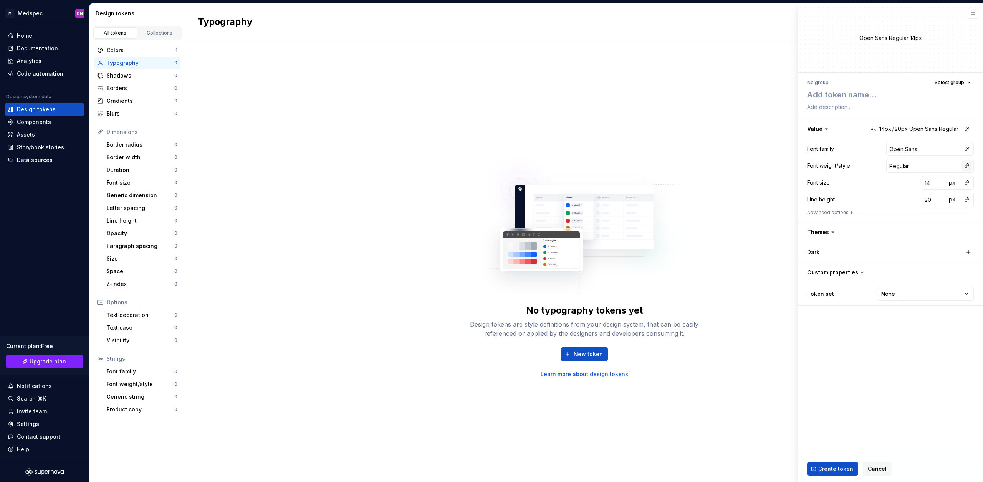
click at [971, 164] on button "button" at bounding box center [966, 165] width 11 height 11
click at [905, 163] on html "M Medspec DN Home Documentation Analytics Code automation Design system data De…" at bounding box center [491, 241] width 983 height 482
click at [901, 164] on input "Regular" at bounding box center [923, 166] width 74 height 14
click at [933, 184] on input "14" at bounding box center [933, 183] width 25 height 14
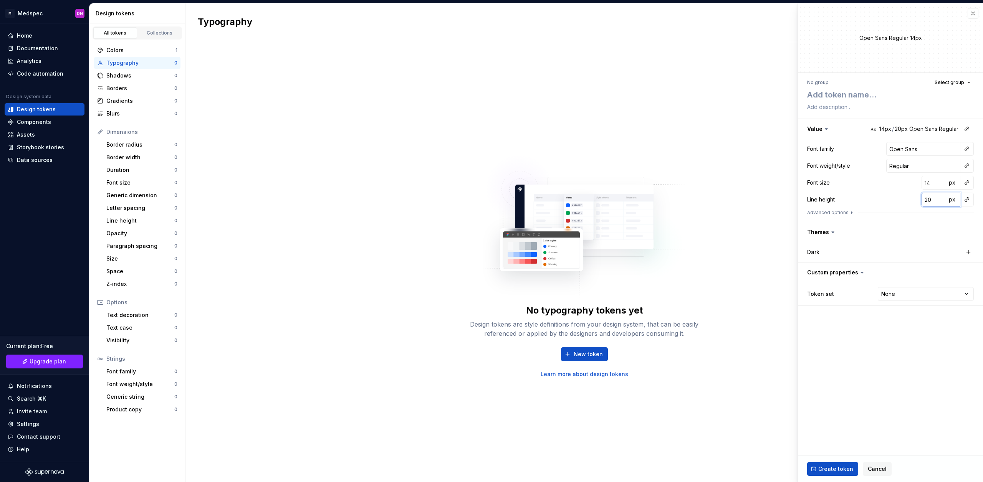
click at [935, 202] on input "20" at bounding box center [933, 200] width 25 height 14
click at [840, 212] on button "Advanced options" at bounding box center [831, 213] width 48 height 6
click at [935, 224] on html "M Medspec DN Home Documentation Analytics Code automation Design system data De…" at bounding box center [491, 241] width 983 height 482
click at [888, 212] on html "M Medspec DN Home Documentation Analytics Code automation Design system data De…" at bounding box center [491, 241] width 983 height 482
click at [909, 243] on html "M Medspec DN Home Documentation Analytics Code automation Design system data De…" at bounding box center [491, 241] width 983 height 482
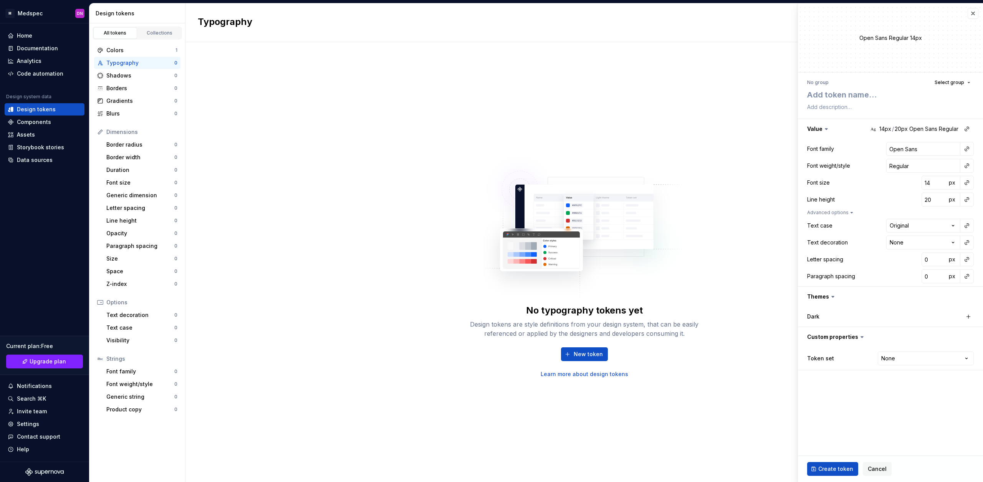
click at [909, 243] on html "M Medspec DN Home Documentation Analytics Code automation Design system data De…" at bounding box center [491, 241] width 983 height 482
click at [929, 260] on input "0" at bounding box center [933, 260] width 25 height 14
click at [933, 276] on input "0" at bounding box center [933, 277] width 25 height 14
click at [925, 311] on div "Dark" at bounding box center [890, 316] width 167 height 11
click at [923, 356] on html "M Medspec DN Home Documentation Analytics Code automation Design system data De…" at bounding box center [491, 241] width 983 height 482
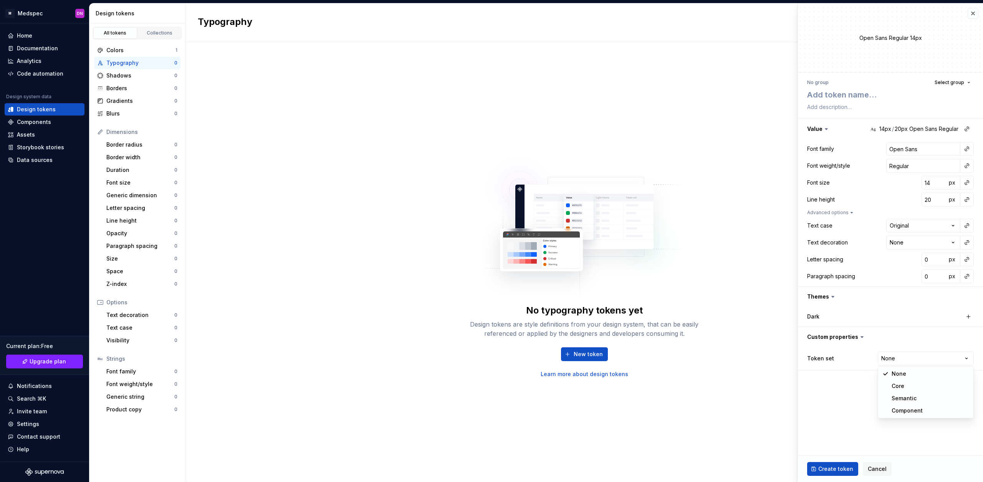
click at [872, 341] on html "M Medspec DN Home Documentation Analytics Code automation Design system data De…" at bounding box center [491, 241] width 983 height 482
click at [858, 336] on icon at bounding box center [862, 337] width 8 height 8
click at [833, 467] on span "Create token" at bounding box center [835, 469] width 35 height 8
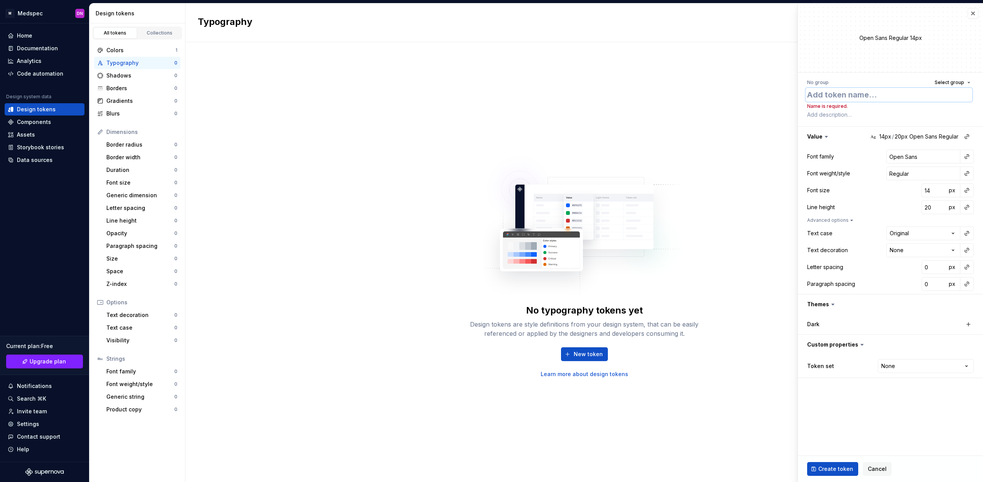
click at [861, 94] on textarea at bounding box center [888, 95] width 167 height 14
type textarea "*"
type textarea "H"
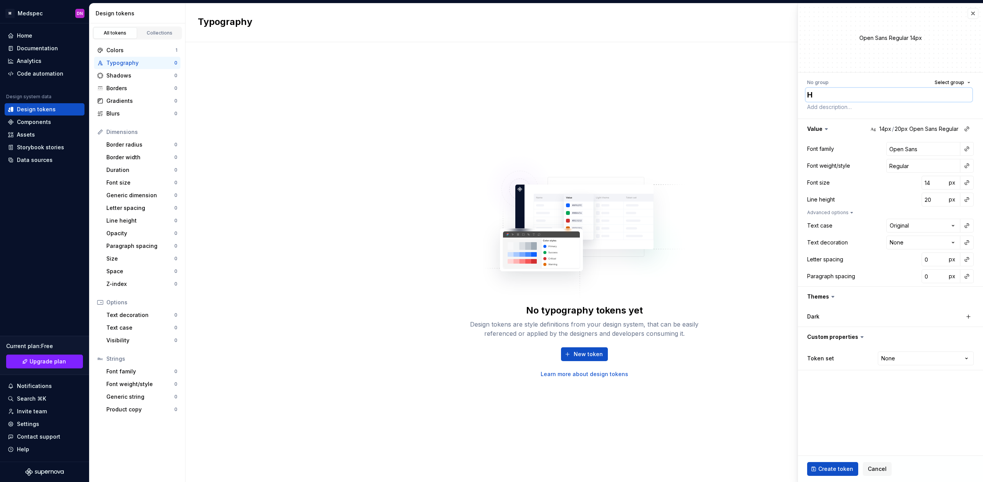
type textarea "*"
type textarea "He"
type textarea "*"
type textarea "Hea"
type textarea "*"
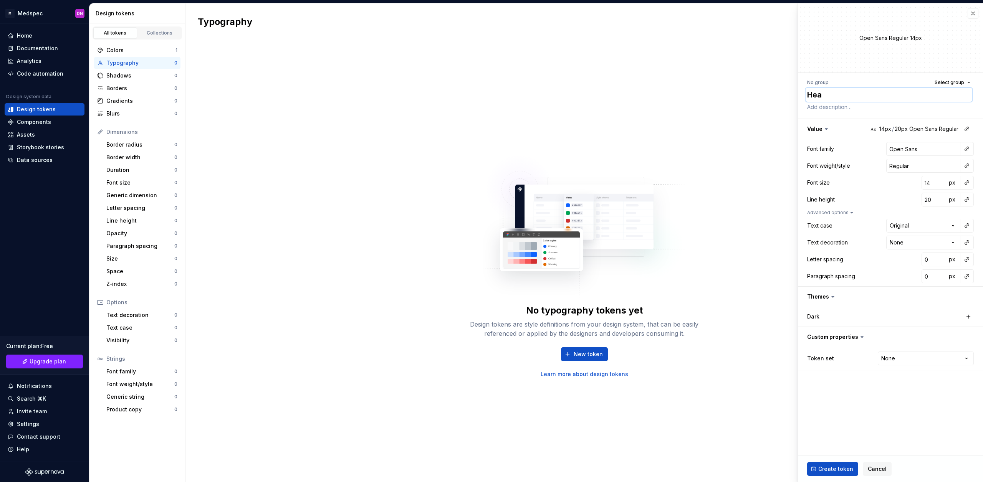
type textarea "Head"
type textarea "*"
type textarea "Headi"
type textarea "*"
type textarea "Headin"
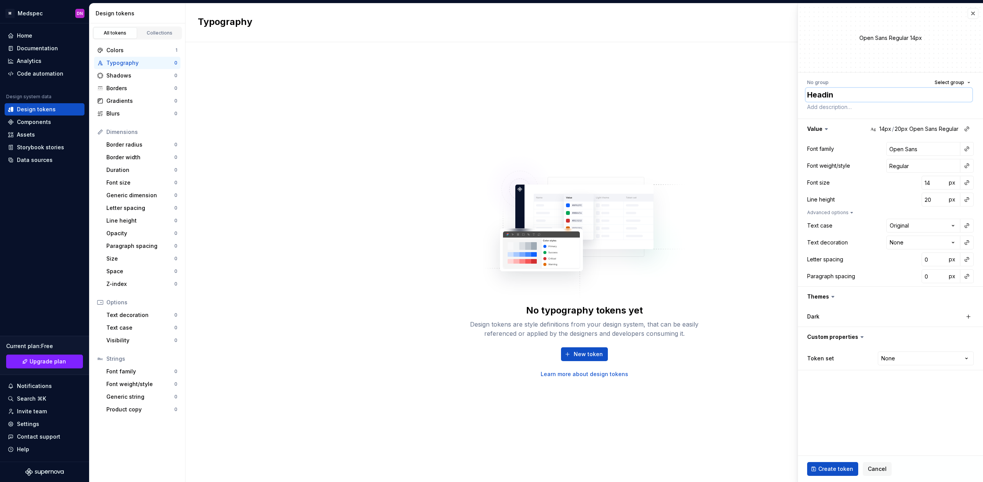
type textarea "*"
type textarea "Heading"
type textarea "*"
type textarea "Heading `"
type textarea "*"
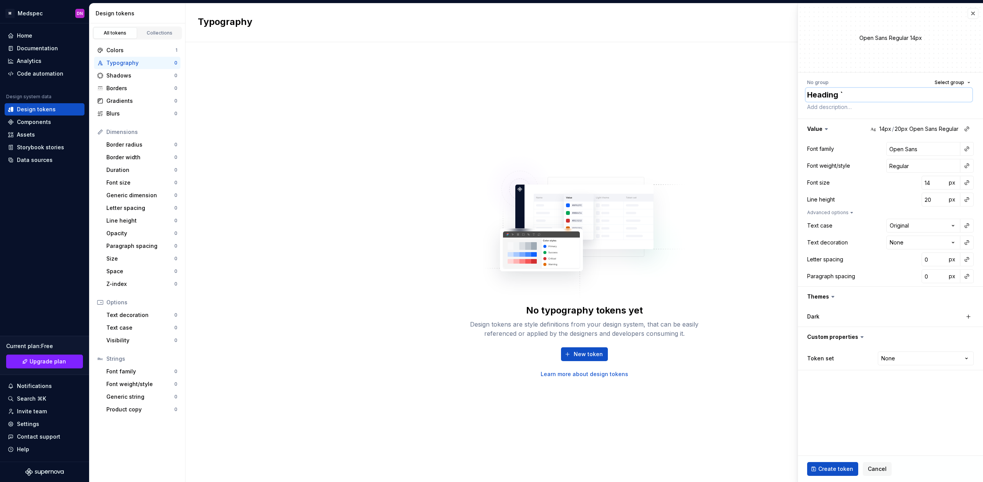
type textarea "Heading `1"
type textarea "*"
type textarea "Heading `"
type textarea "*"
type textarea "Heading"
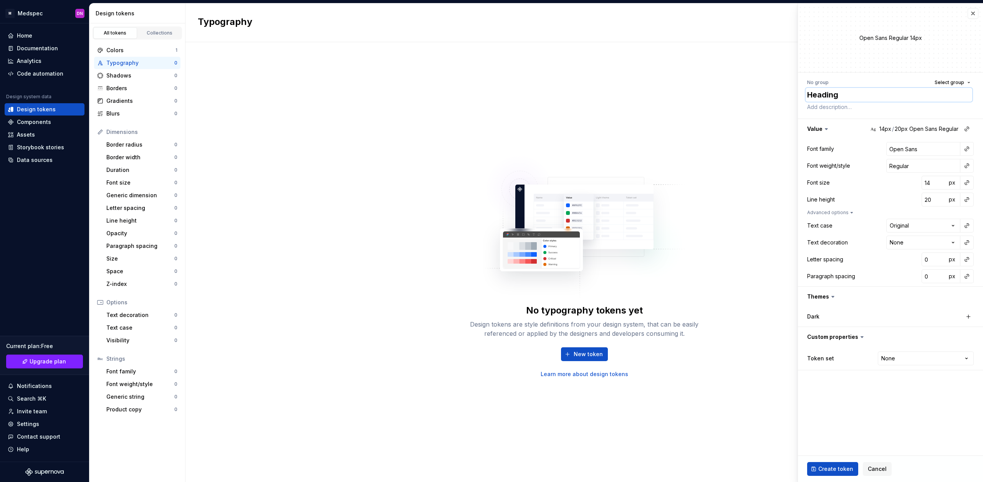
type textarea "*"
type textarea "Heading 1"
drag, startPoint x: 921, startPoint y: 397, endPoint x: 914, endPoint y: 406, distance: 11.0
click at [921, 397] on fieldset "**********" at bounding box center [890, 242] width 185 height 479
click at [843, 469] on span "Create token" at bounding box center [835, 469] width 35 height 8
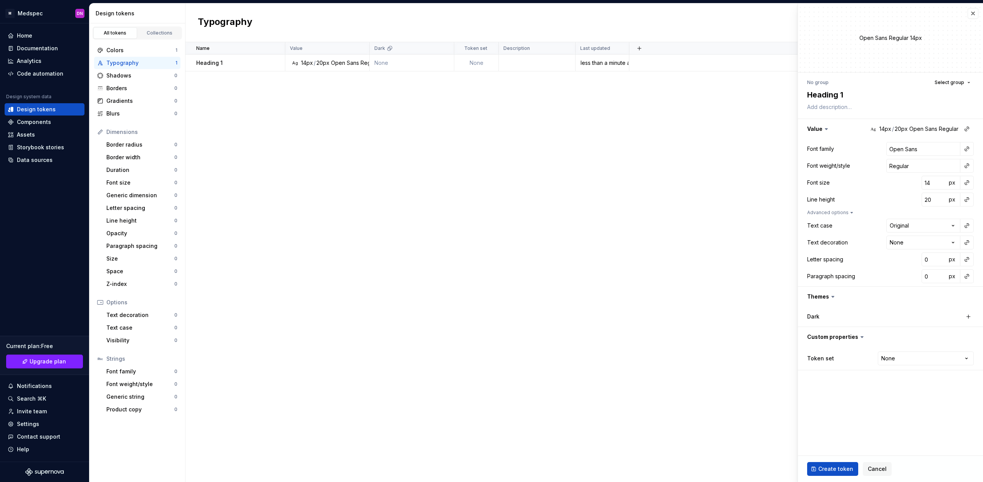
type textarea "*"
type input "Inter"
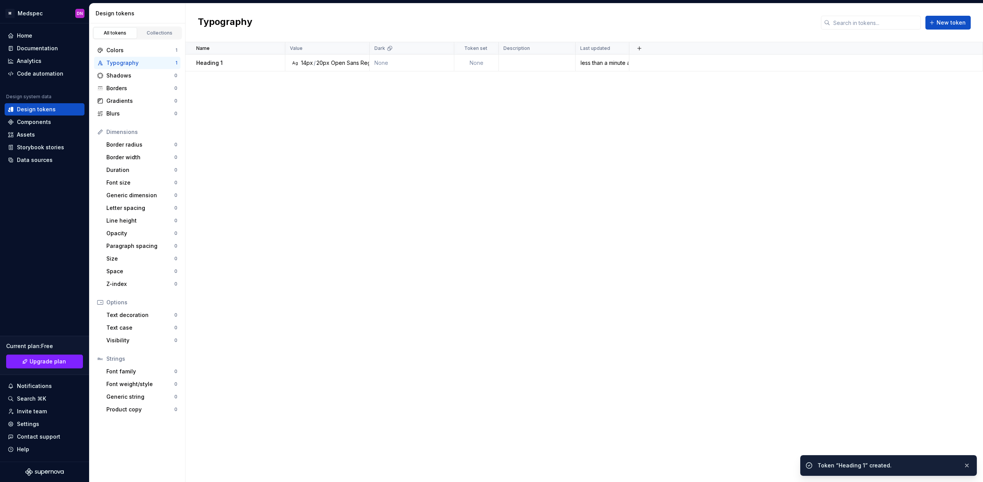
click at [306, 124] on div "Name Value Dark Token set Description Last updated Heading 1 Ag 14px / 20px Ope…" at bounding box center [583, 262] width 797 height 440
click at [309, 153] on div "Name Value Dark Token set Description Last updated Heading 1 Ag 14px / 20px Ope…" at bounding box center [583, 262] width 797 height 440
click at [131, 49] on div "Colors" at bounding box center [140, 50] width 69 height 8
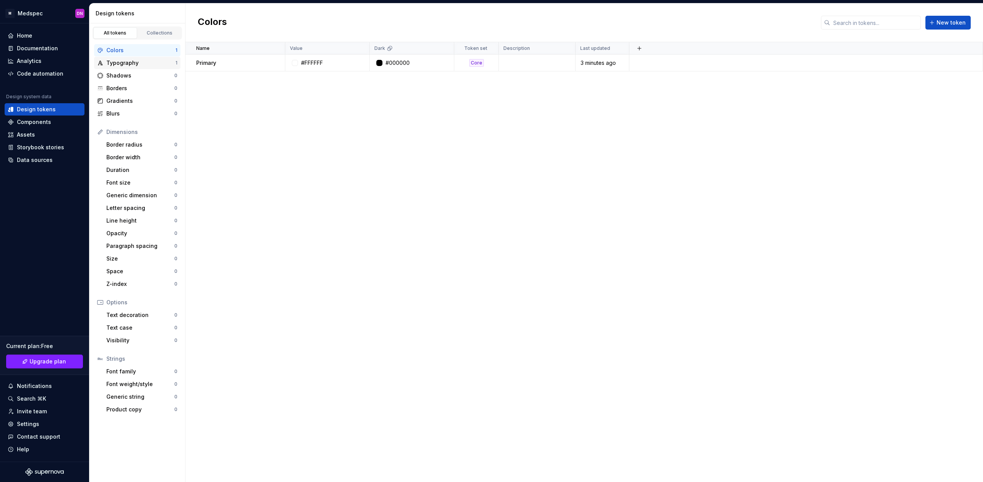
click at [132, 66] on div "Typography" at bounding box center [140, 63] width 69 height 8
click at [129, 78] on div "Shadows" at bounding box center [140, 76] width 68 height 8
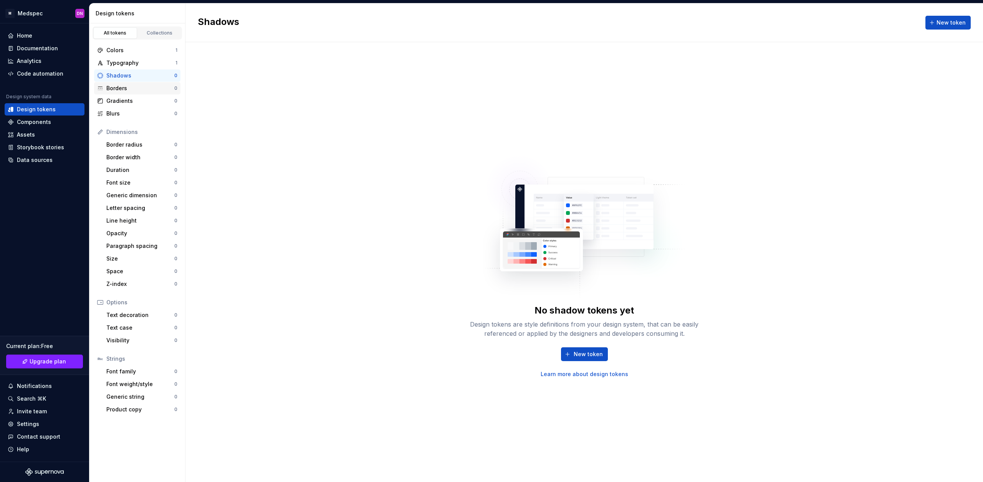
click at [133, 89] on div "Borders" at bounding box center [140, 88] width 68 height 8
click at [128, 100] on div "Gradients" at bounding box center [140, 101] width 68 height 8
click at [129, 114] on div "Blurs" at bounding box center [140, 114] width 68 height 8
click at [139, 147] on div "Border radius" at bounding box center [140, 145] width 68 height 8
click at [138, 156] on div "Border width" at bounding box center [140, 158] width 68 height 8
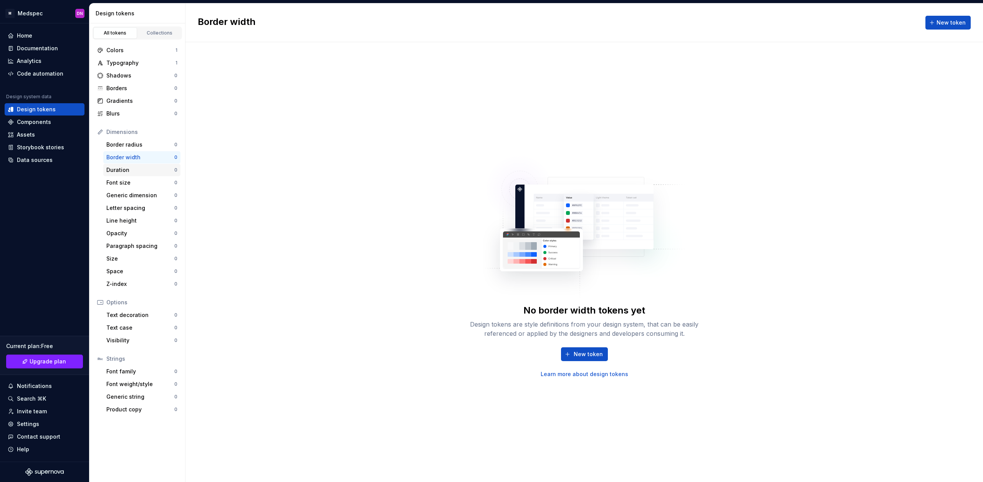
click at [139, 173] on div "Duration" at bounding box center [140, 170] width 68 height 8
click at [139, 212] on div "Letter spacing 0" at bounding box center [141, 208] width 77 height 12
click at [130, 222] on div "Line height" at bounding box center [140, 221] width 68 height 8
click at [121, 233] on div "Opacity" at bounding box center [140, 234] width 68 height 8
click at [144, 248] on div "Paragraph spacing" at bounding box center [140, 246] width 68 height 8
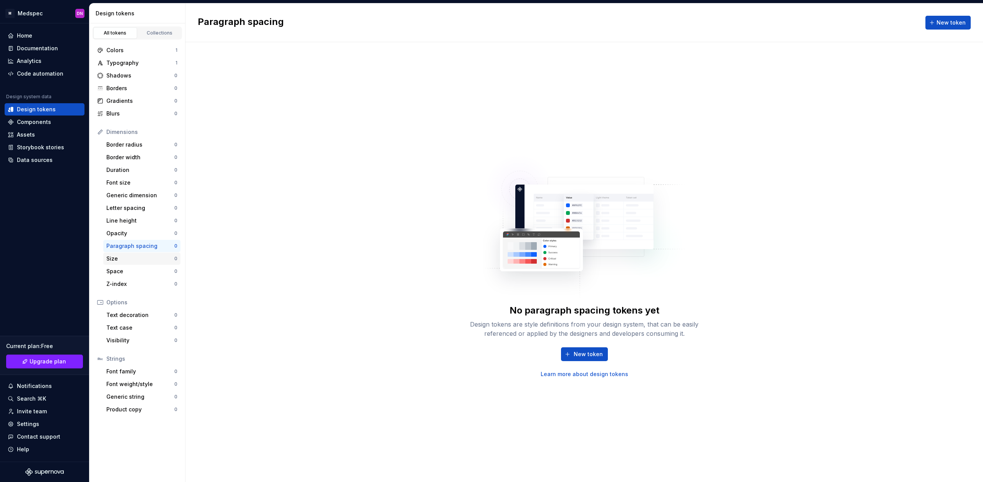
click at [127, 259] on div "Size" at bounding box center [140, 259] width 68 height 8
click at [130, 271] on div "Space" at bounding box center [140, 272] width 68 height 8
click at [587, 355] on span "New token" at bounding box center [588, 355] width 29 height 8
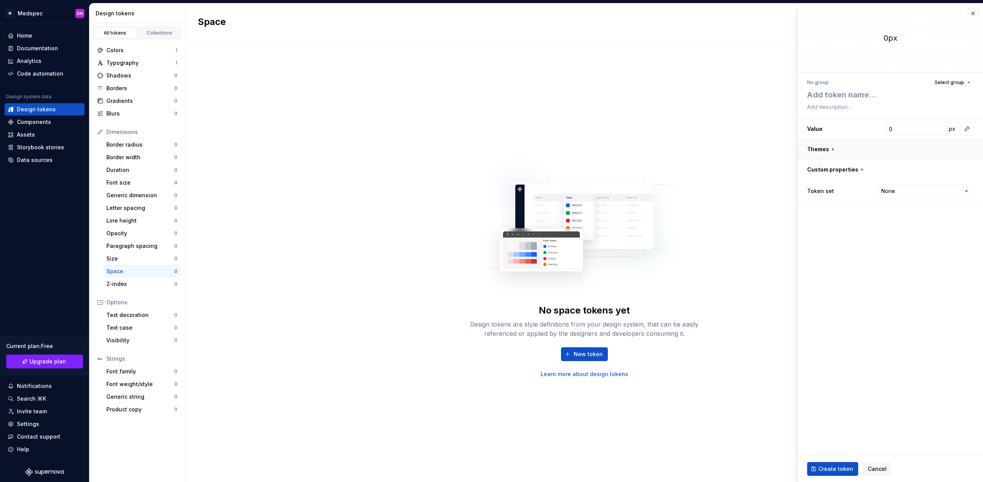
click at [820, 150] on button "button" at bounding box center [890, 149] width 185 height 20
type textarea "*"
click at [820, 150] on button "button" at bounding box center [890, 149] width 185 height 20
click at [917, 190] on html "M Medspec DN Home Documentation Analytics Code automation Design system data De…" at bounding box center [491, 241] width 983 height 482
click at [836, 238] on html "M Medspec DN Home Documentation Analytics Code automation Design system data De…" at bounding box center [491, 241] width 983 height 482
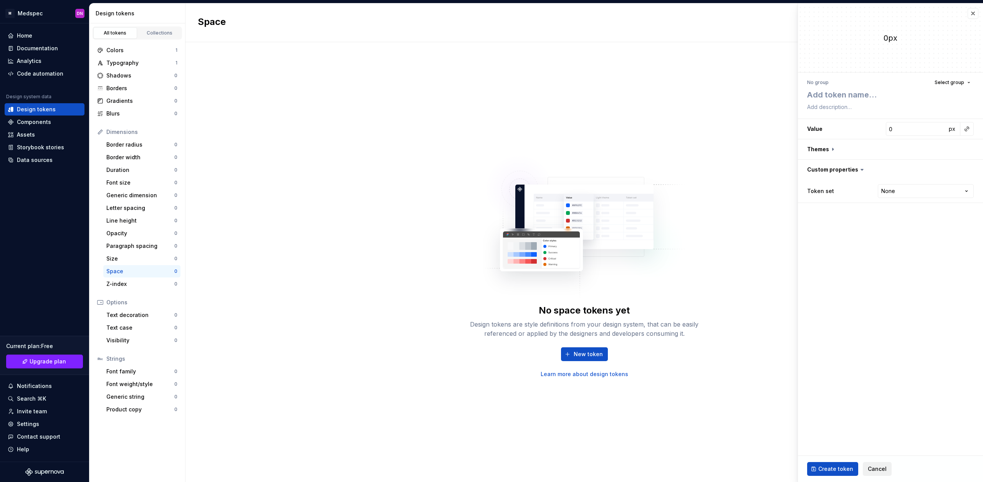
click at [870, 472] on span "Cancel" at bounding box center [877, 469] width 19 height 8
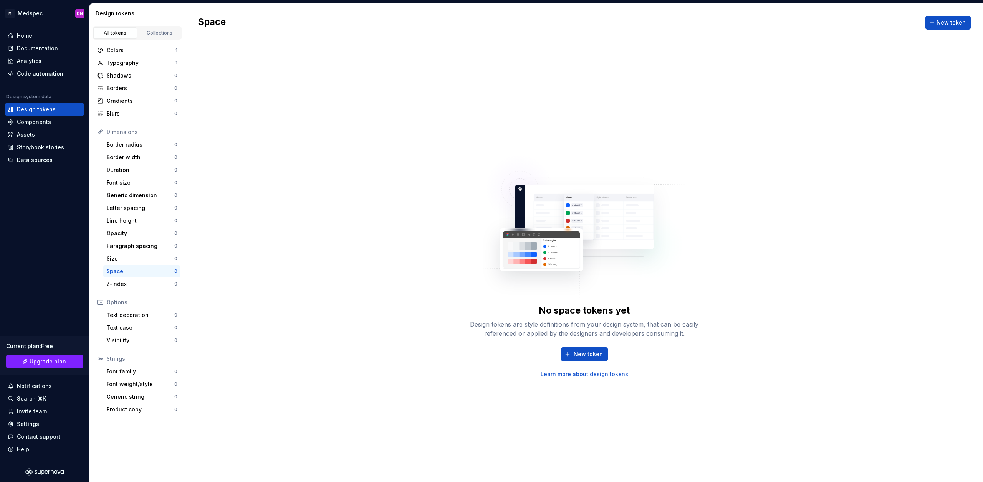
click at [364, 218] on div "No space tokens yet Design tokens are style definitions from your design system…" at bounding box center [583, 262] width 797 height 440
click at [43, 472] on icon "Supernova Logo" at bounding box center [42, 473] width 3 height 5
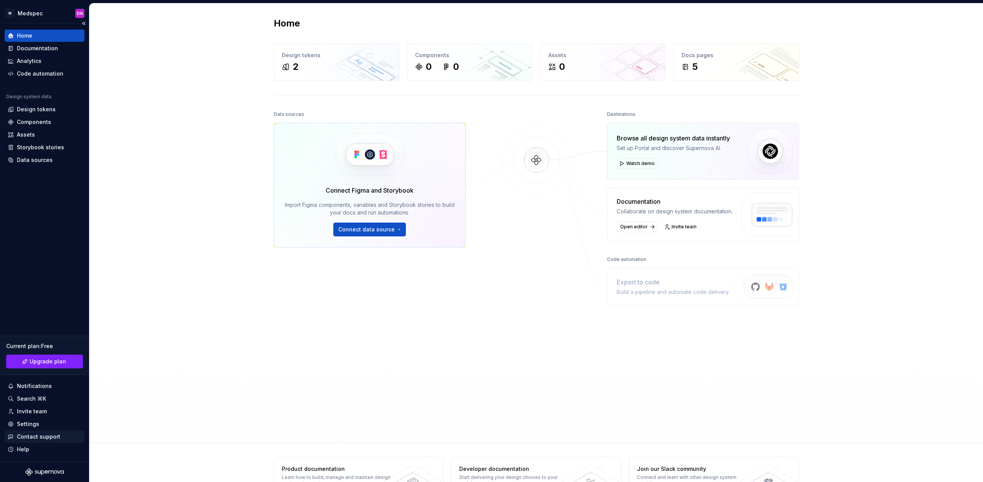
click at [32, 431] on div "Contact support" at bounding box center [45, 437] width 80 height 12
click at [32, 425] on div "Settings" at bounding box center [28, 424] width 22 height 8
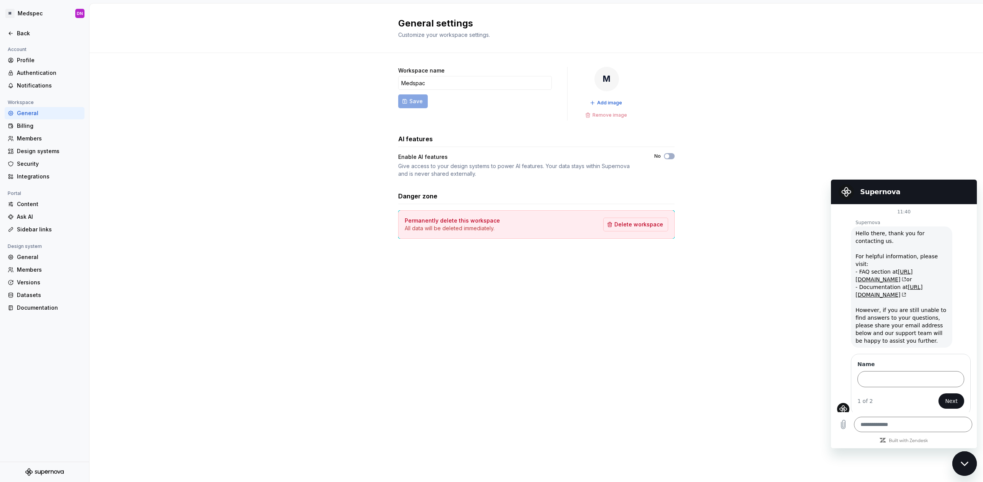
click at [965, 460] on div "Close messaging window" at bounding box center [964, 463] width 23 height 23
type textarea "*"
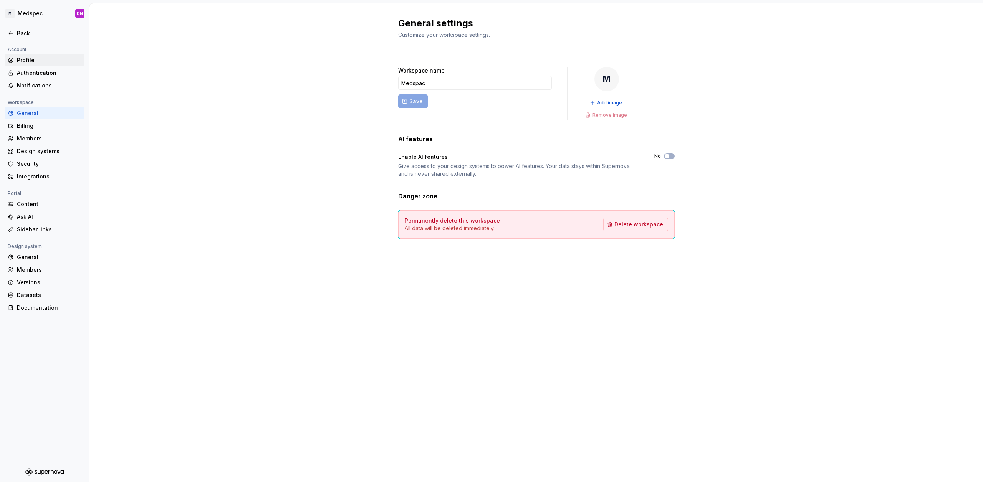
click at [36, 60] on div "Profile" at bounding box center [49, 60] width 64 height 8
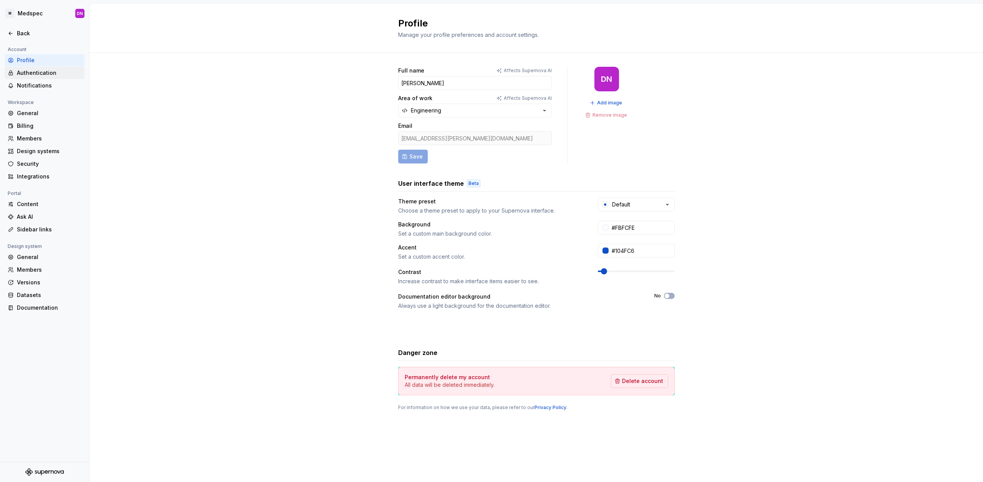
click at [37, 74] on div "Authentication" at bounding box center [49, 73] width 64 height 8
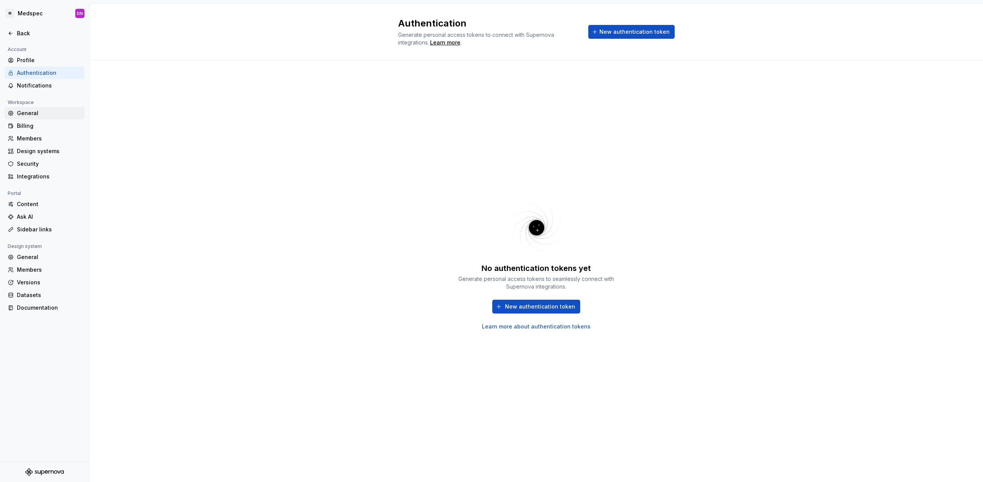
click at [36, 114] on div "General" at bounding box center [49, 113] width 64 height 8
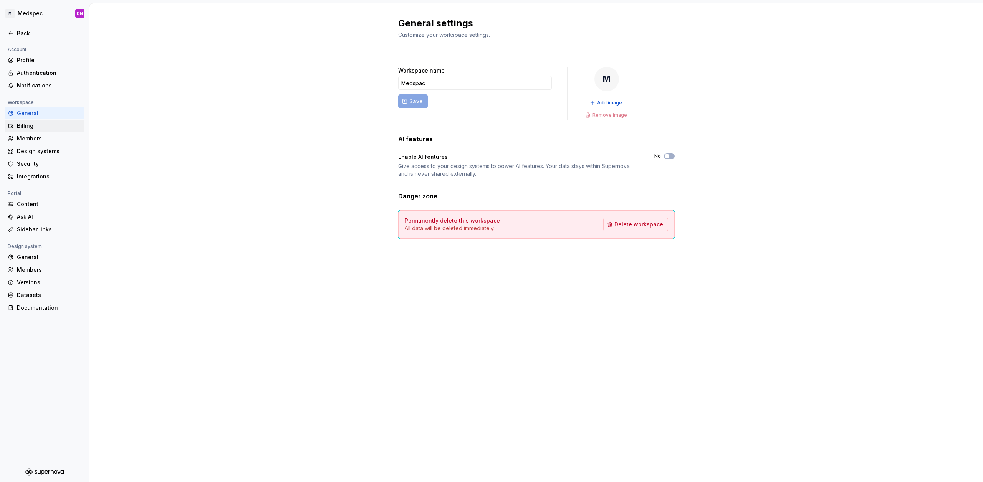
click at [30, 125] on div "Billing" at bounding box center [49, 126] width 64 height 8
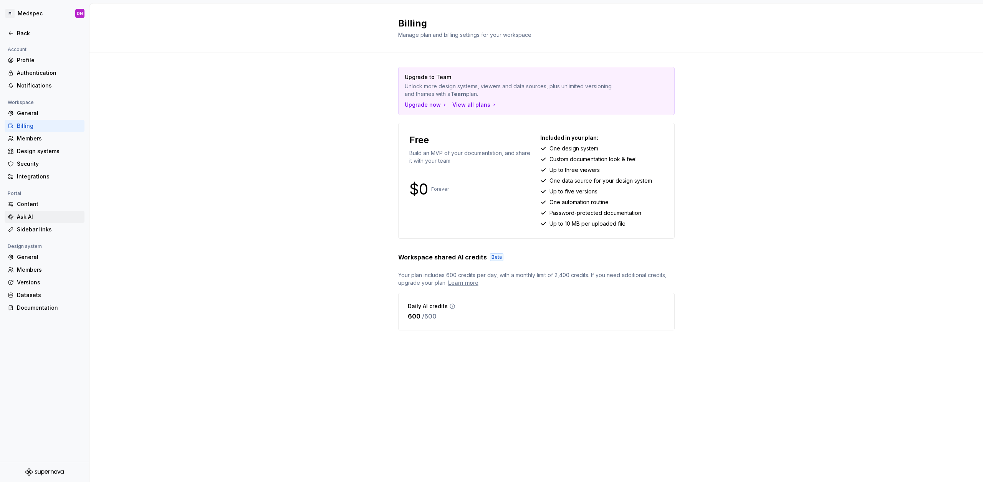
click at [23, 215] on div "Ask AI" at bounding box center [49, 217] width 64 height 8
type textarea "*"
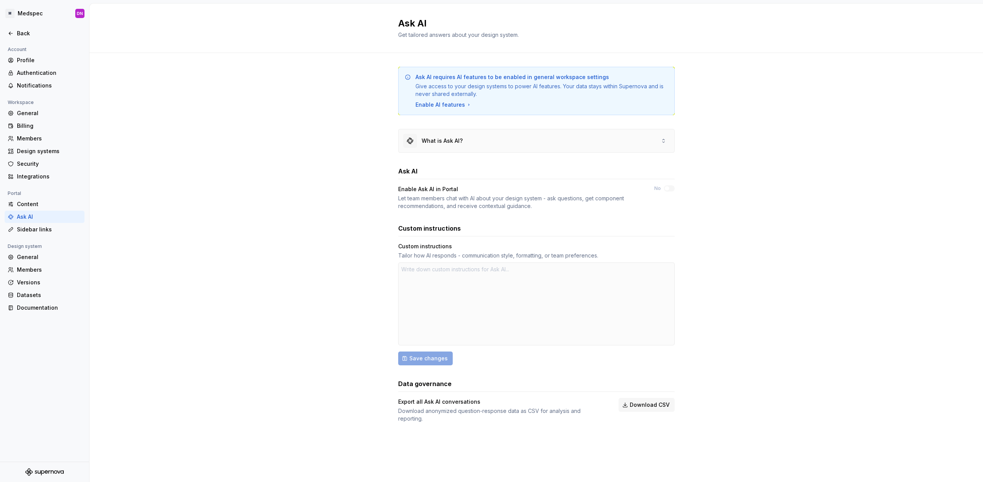
click at [505, 139] on div "What is Ask AI?" at bounding box center [536, 140] width 276 height 23
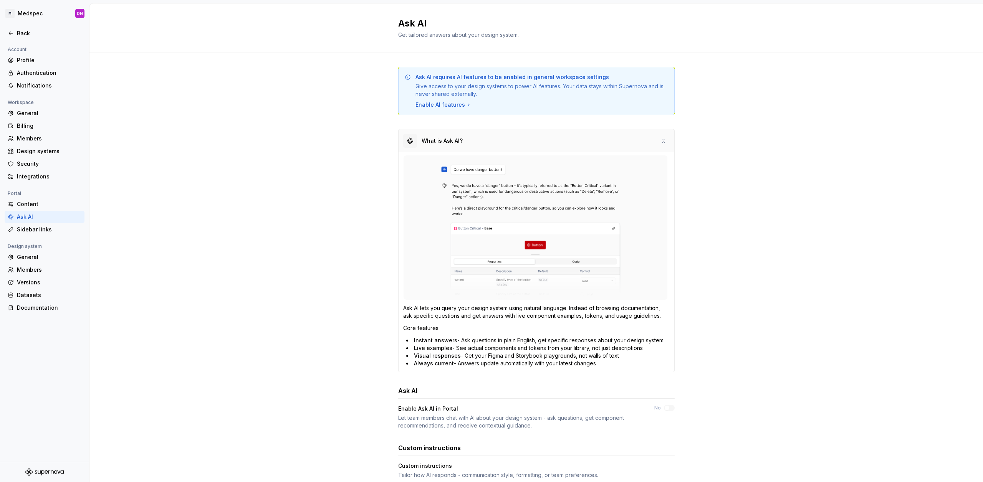
click at [504, 138] on div "What is Ask AI?" at bounding box center [536, 140] width 276 height 23
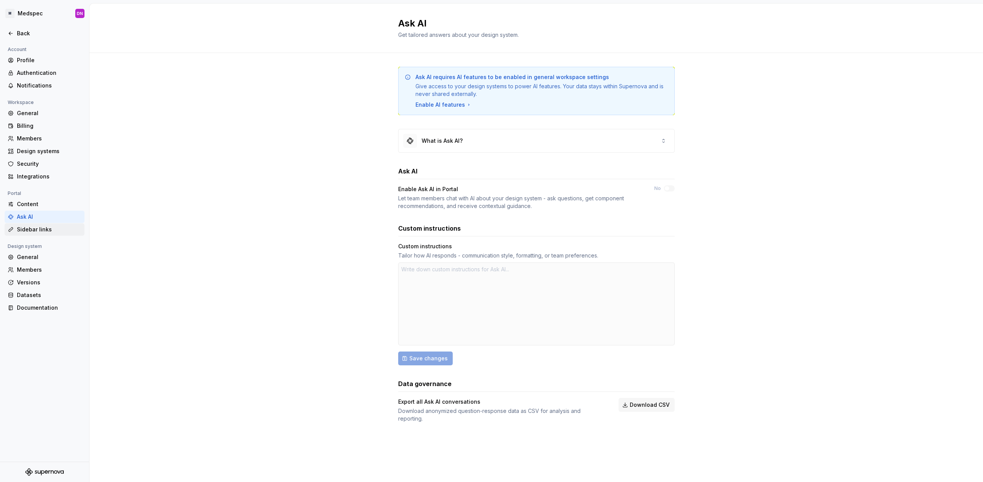
click at [45, 232] on div "Sidebar links" at bounding box center [49, 230] width 64 height 8
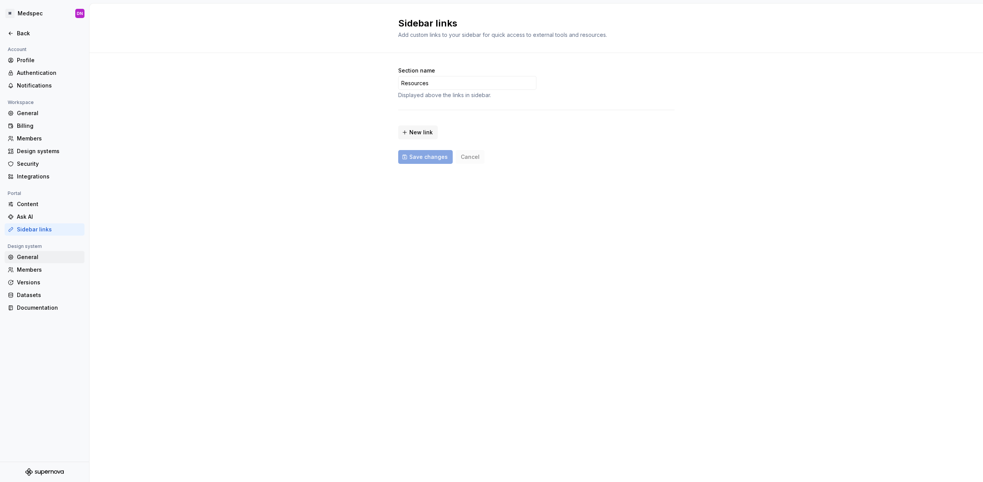
click at [32, 256] on div "General" at bounding box center [49, 257] width 64 height 8
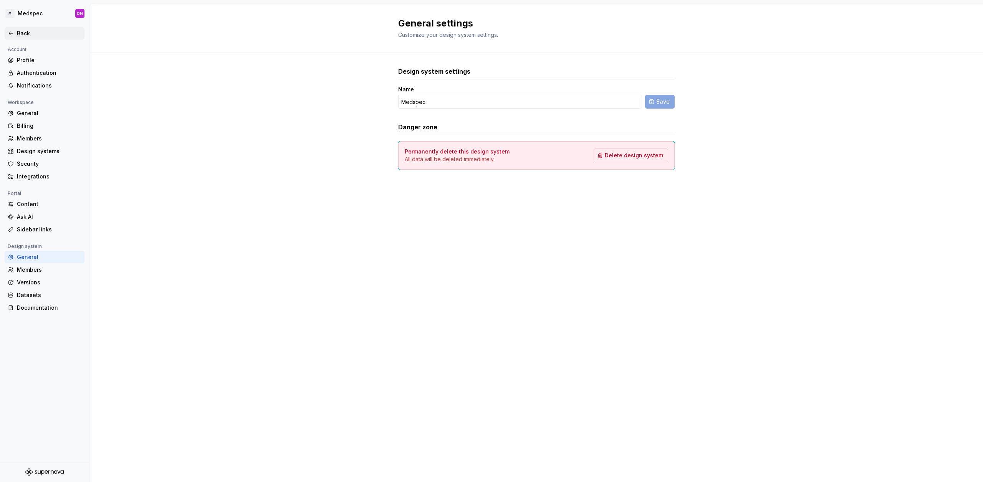
click at [10, 34] on icon at bounding box center [11, 33] width 6 height 6
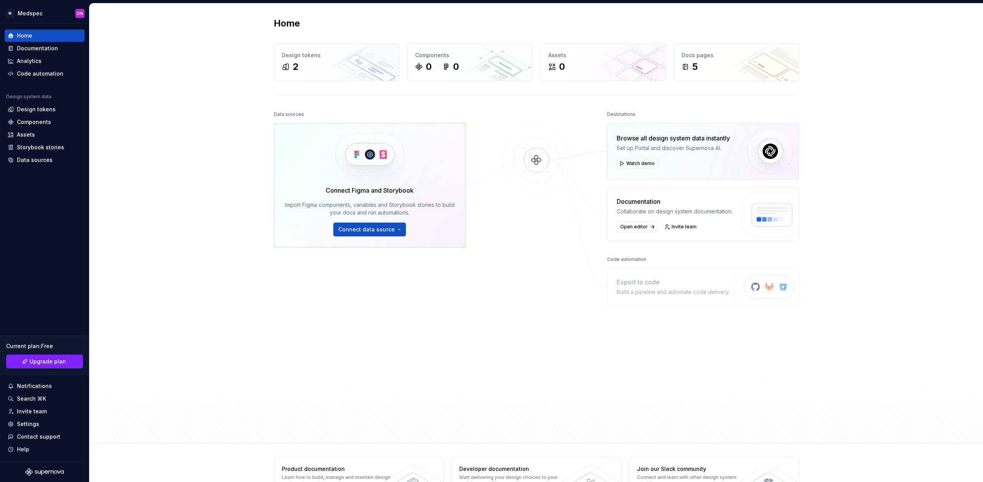
click at [184, 122] on div "Home Design tokens 2 Components 0 0 Assets 0 Docs pages 5 Data sources Connect …" at bounding box center [535, 223] width 893 height 440
click at [607, 56] on div "Assets" at bounding box center [602, 55] width 109 height 8
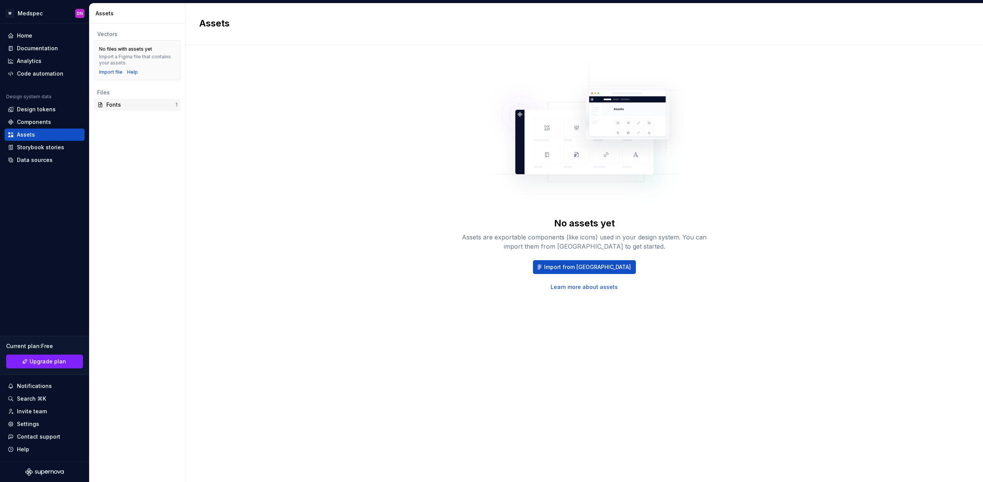
click at [123, 105] on div "Fonts" at bounding box center [140, 105] width 69 height 8
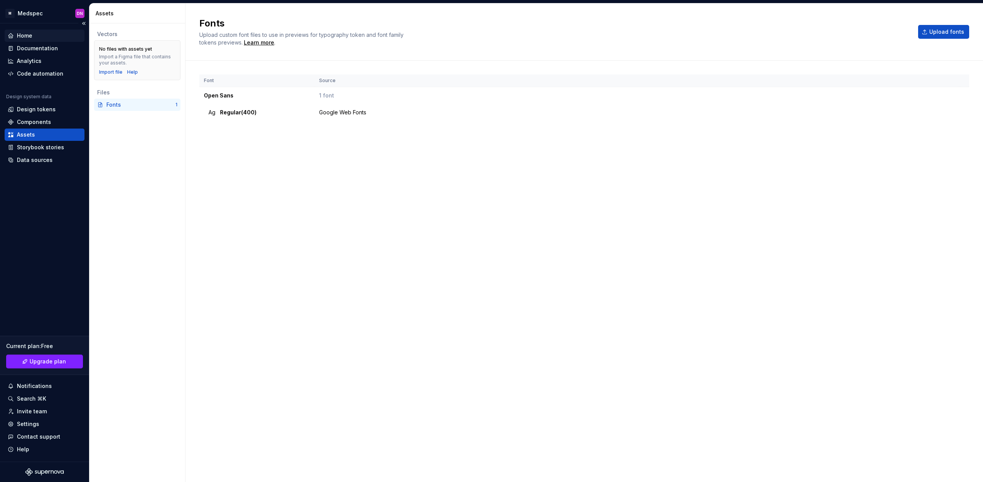
click at [25, 33] on div "Home" at bounding box center [24, 36] width 15 height 8
